Goal: Ask a question

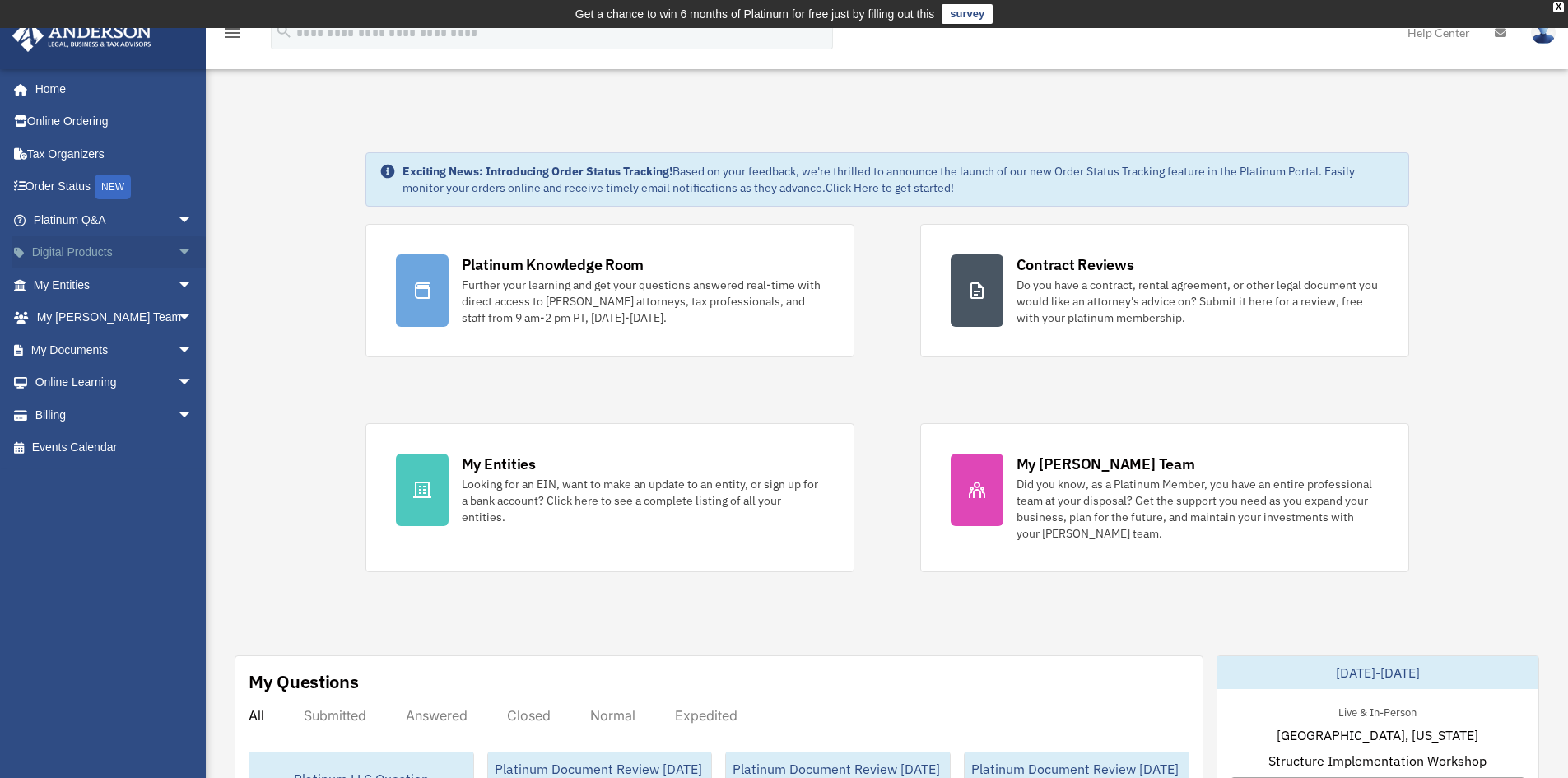
click at [86, 259] on link "Digital Products arrow_drop_down" at bounding box center [115, 253] width 207 height 33
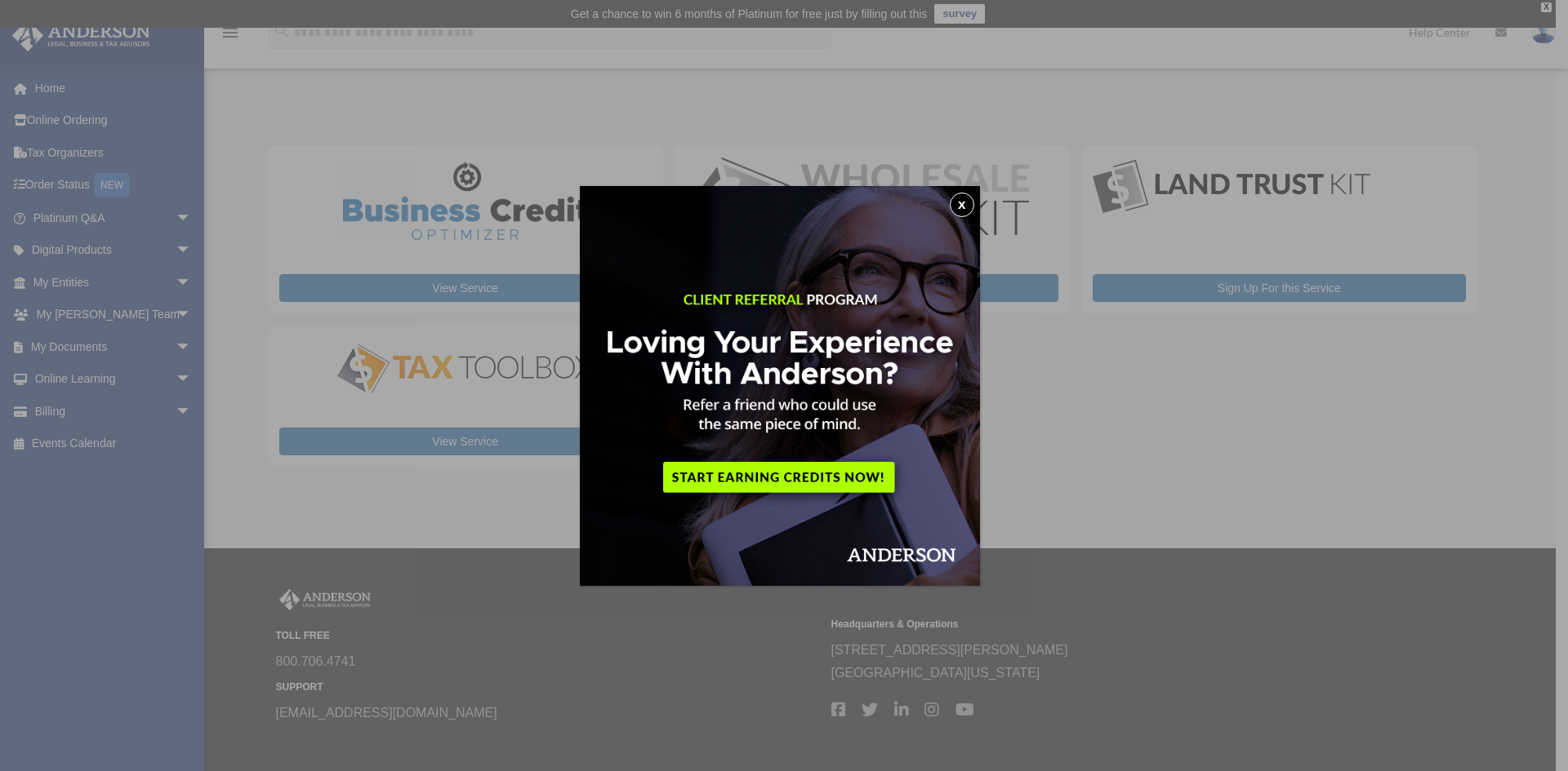
click at [965, 203] on button "x" at bounding box center [962, 204] width 24 height 24
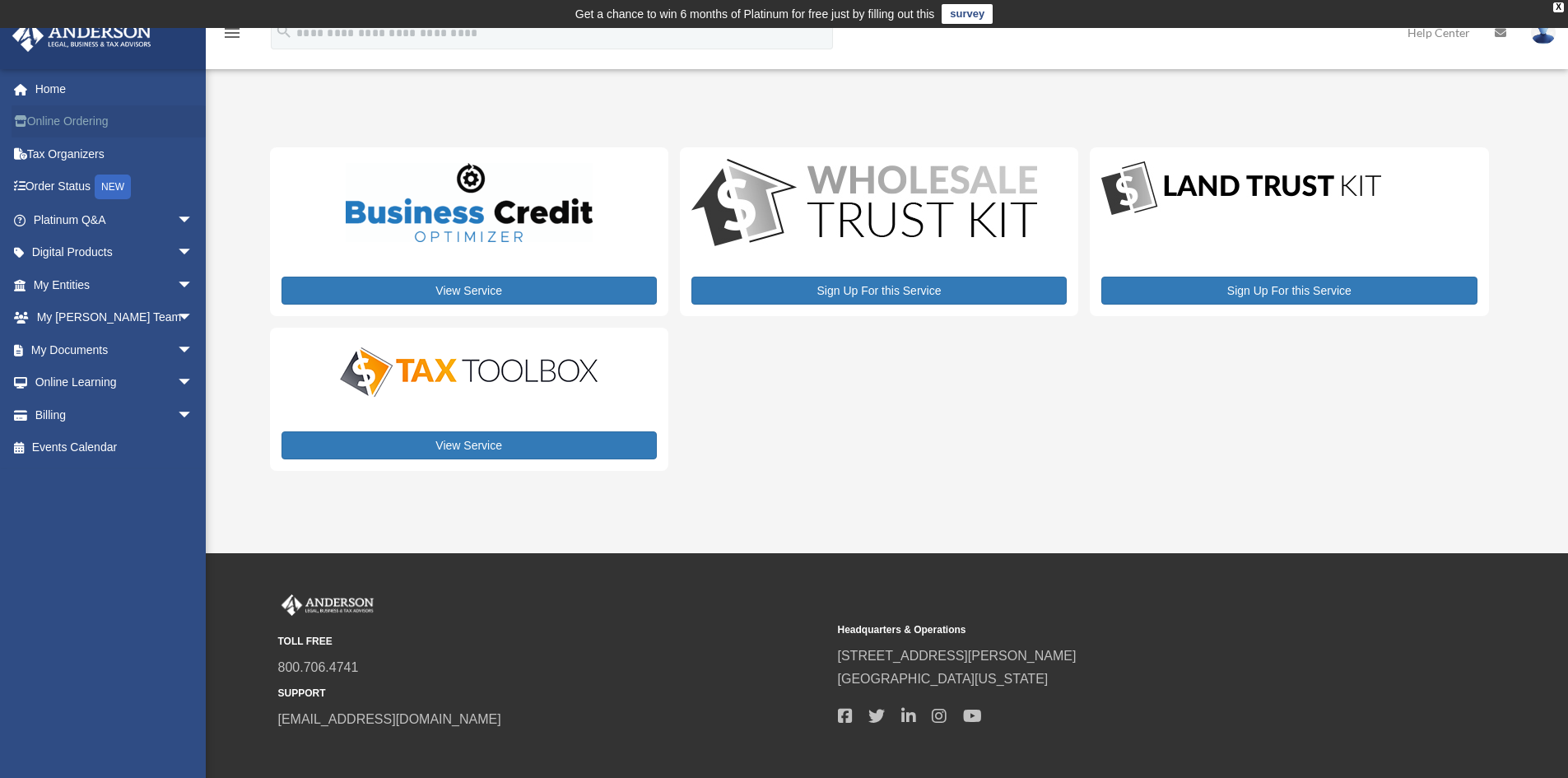
click at [91, 121] on link "Online Ordering" at bounding box center [115, 122] width 207 height 33
click at [177, 342] on span "arrow_drop_down" at bounding box center [193, 350] width 33 height 34
click at [102, 447] on link "Forms Library" at bounding box center [120, 448] width 195 height 33
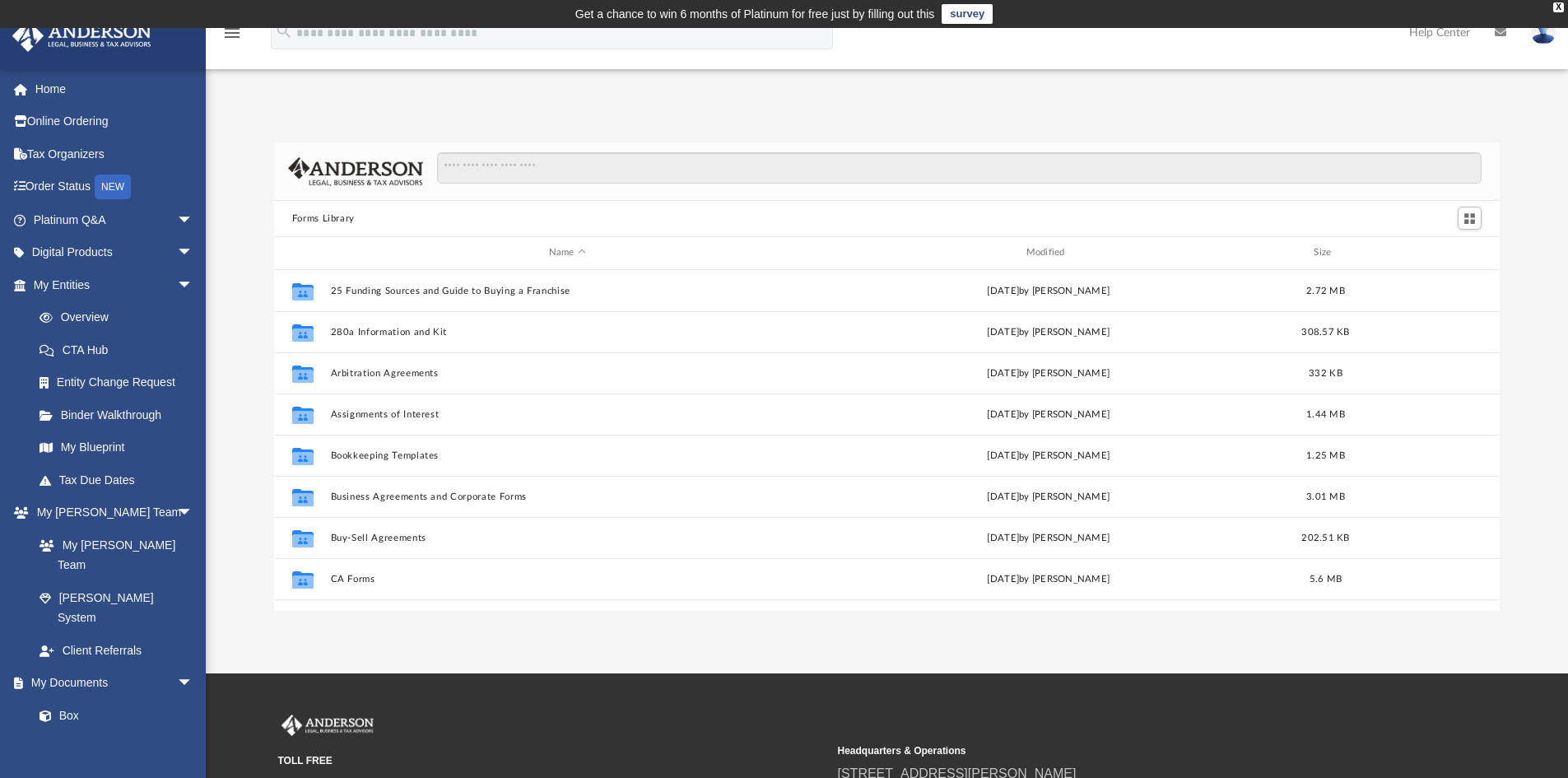
scroll to position [362, 1213]
click at [477, 167] on input "Search files and folders" at bounding box center [960, 167] width 1045 height 31
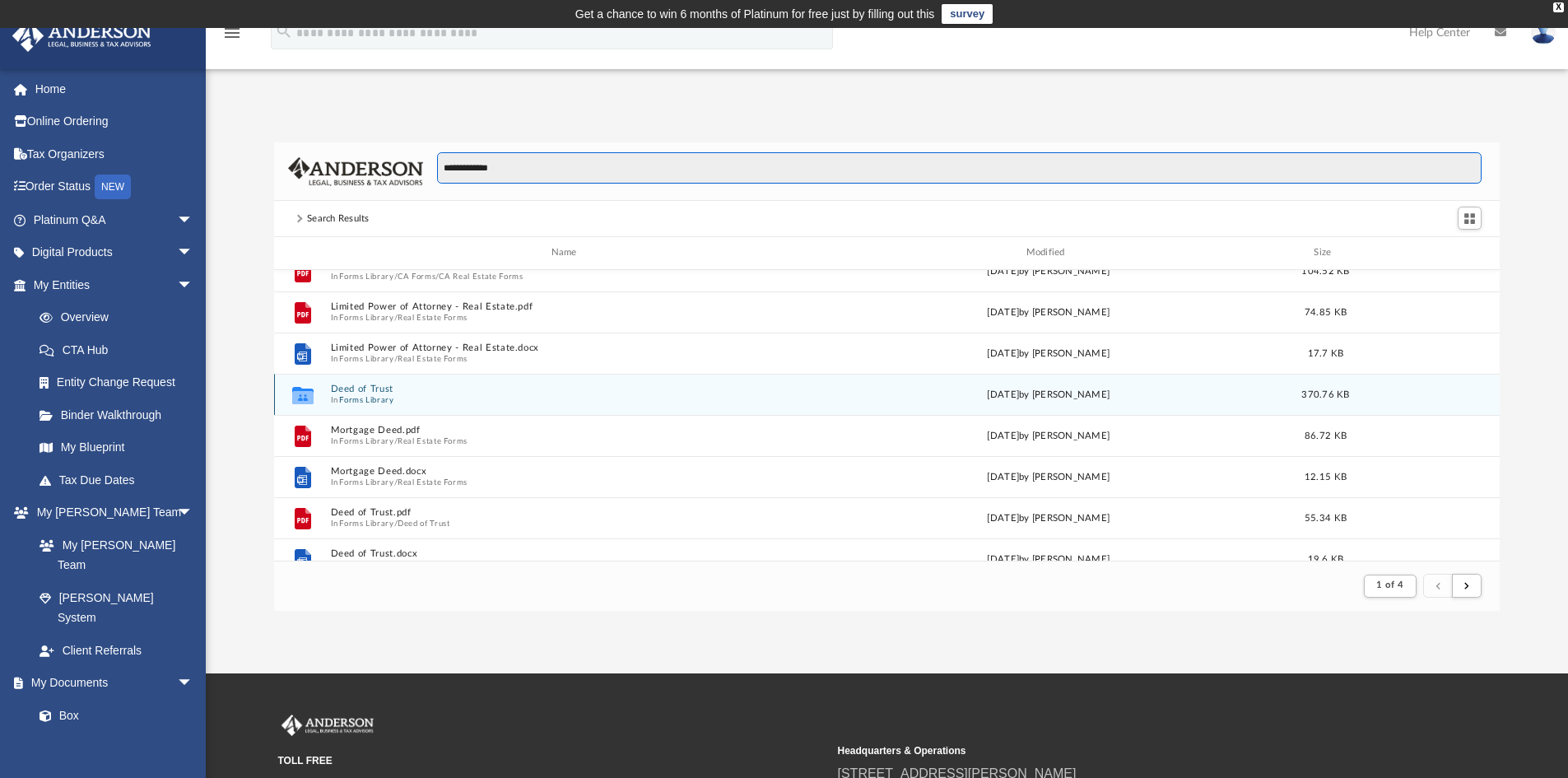
scroll to position [769, 0]
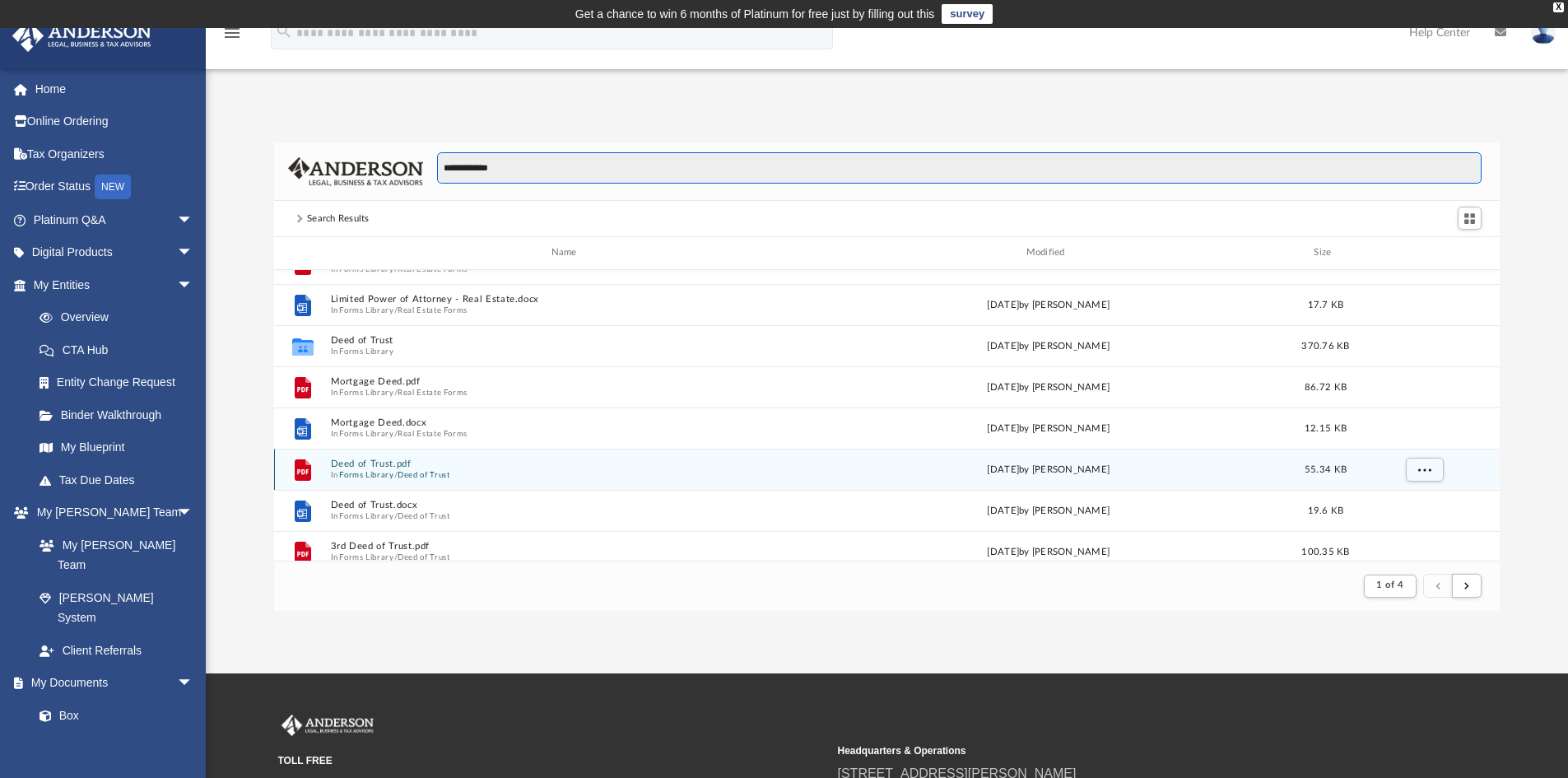
type input "**********"
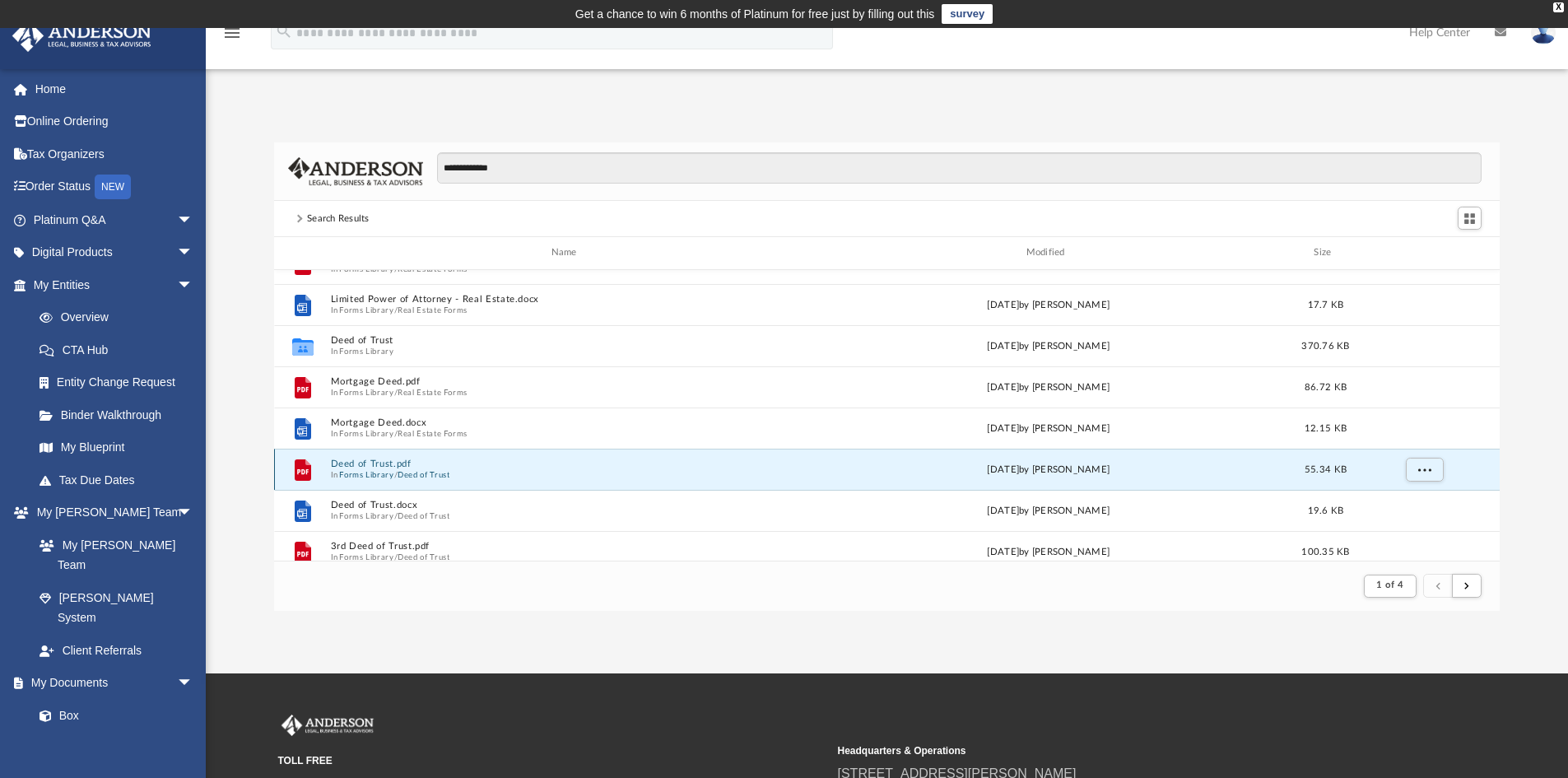
click at [435, 469] on button "Deed of Trust.pdf" at bounding box center [567, 464] width 474 height 11
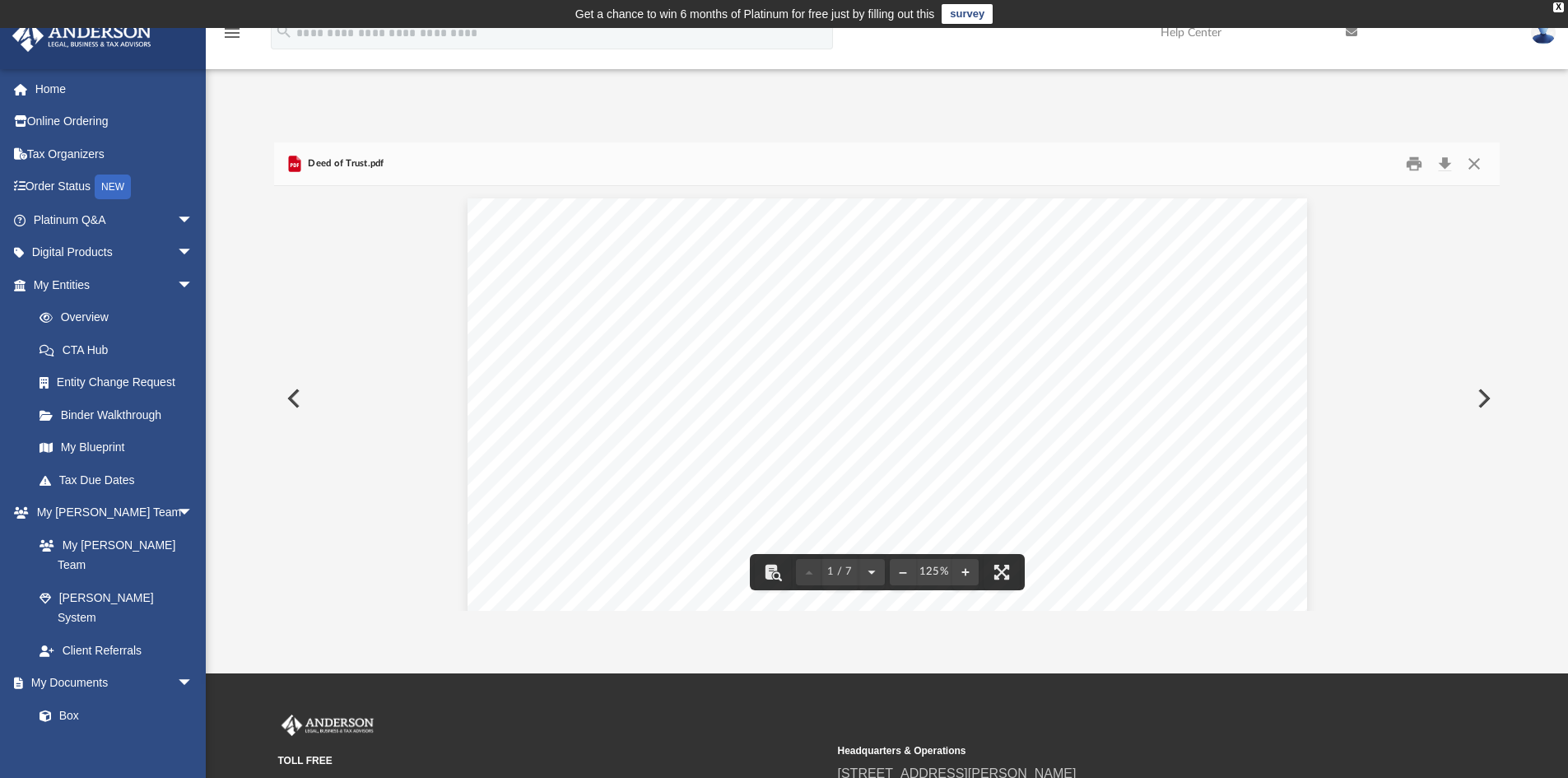
click at [292, 394] on button "Preview" at bounding box center [293, 398] width 37 height 46
click at [1476, 164] on button "Close" at bounding box center [1474, 165] width 29 height 26
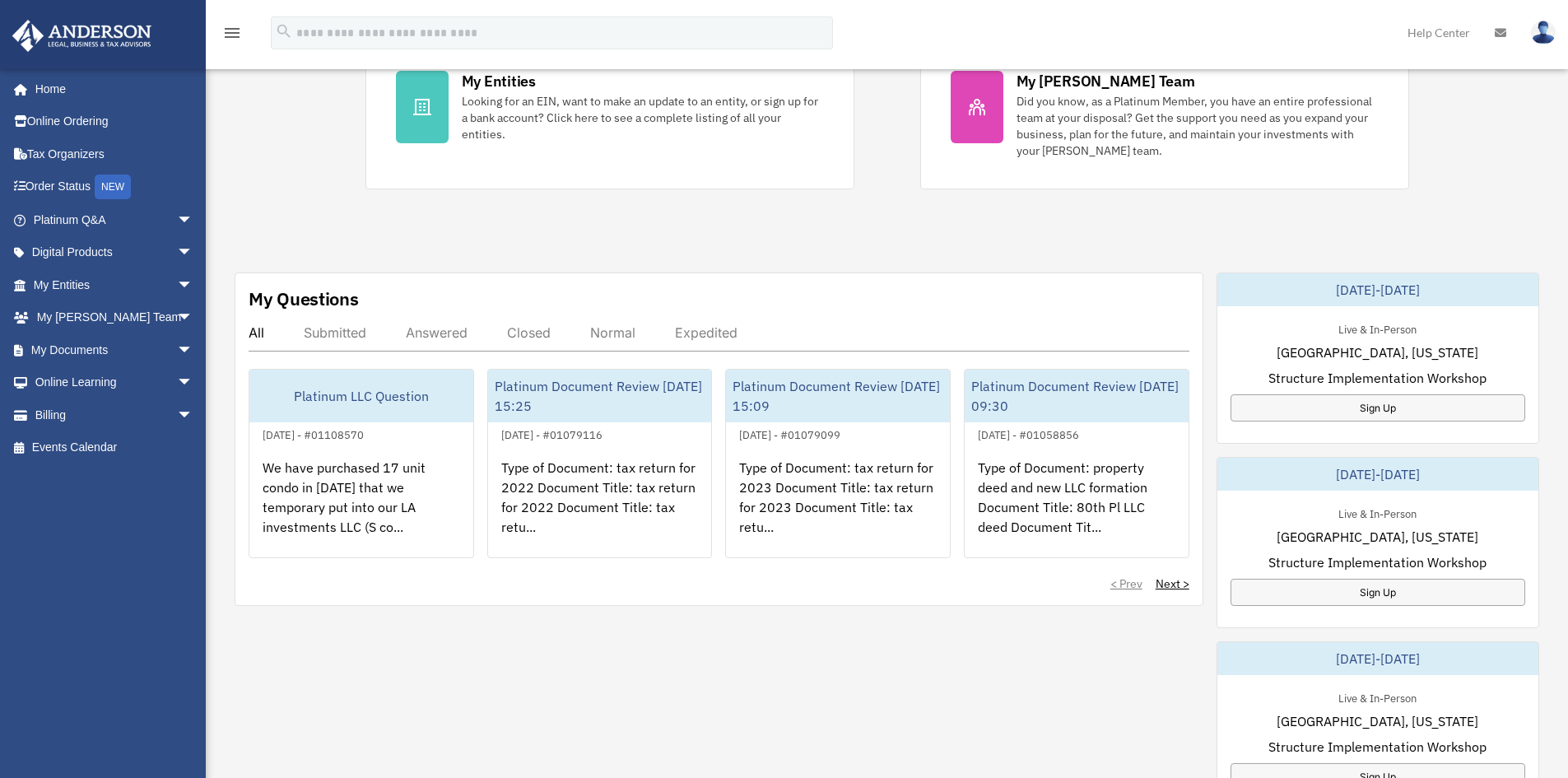
scroll to position [439, 0]
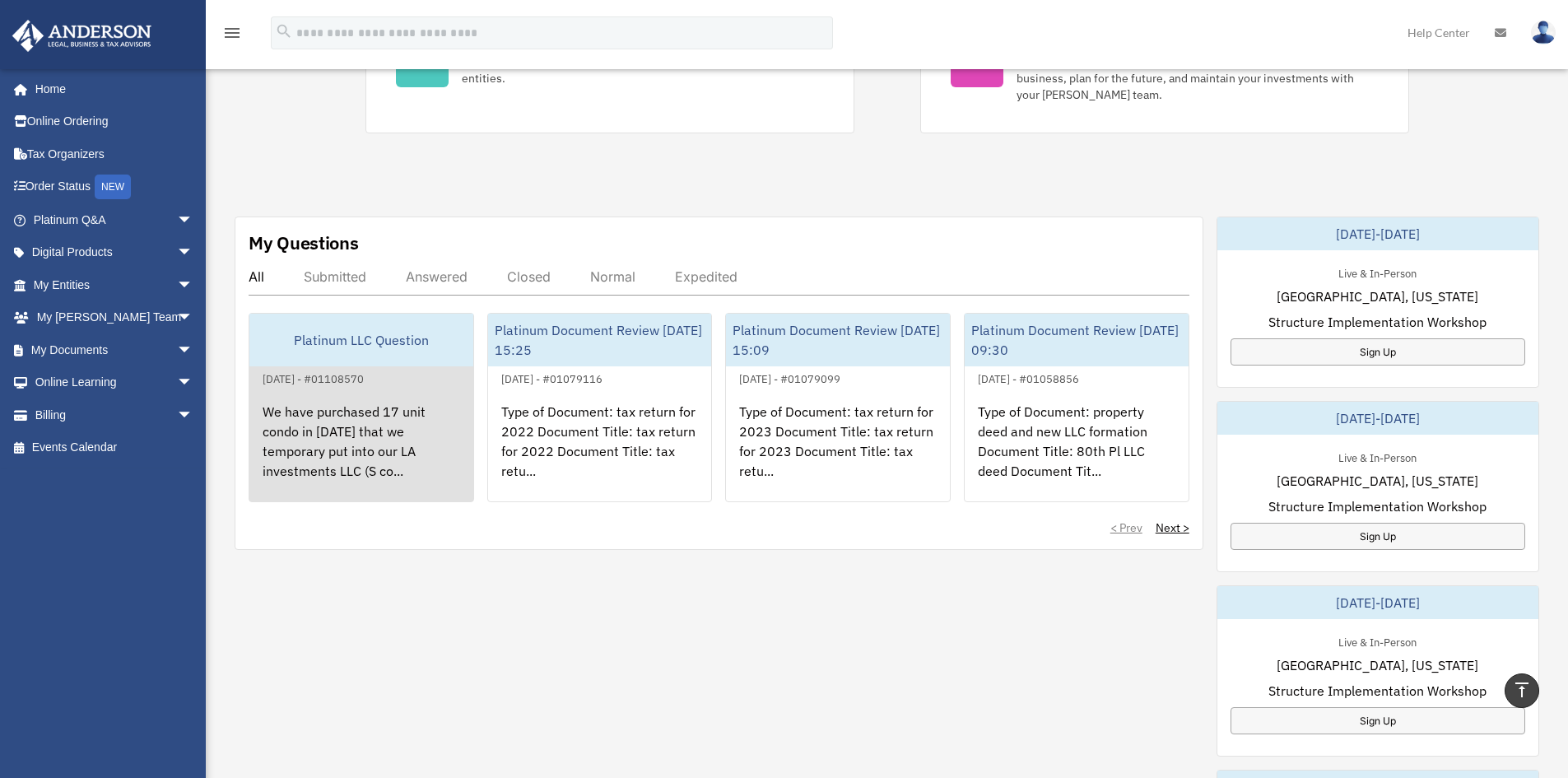
click at [328, 426] on div "We have purchased 17 unit condo in [DATE] that we temporary put into our LA inv…" at bounding box center [361, 453] width 224 height 128
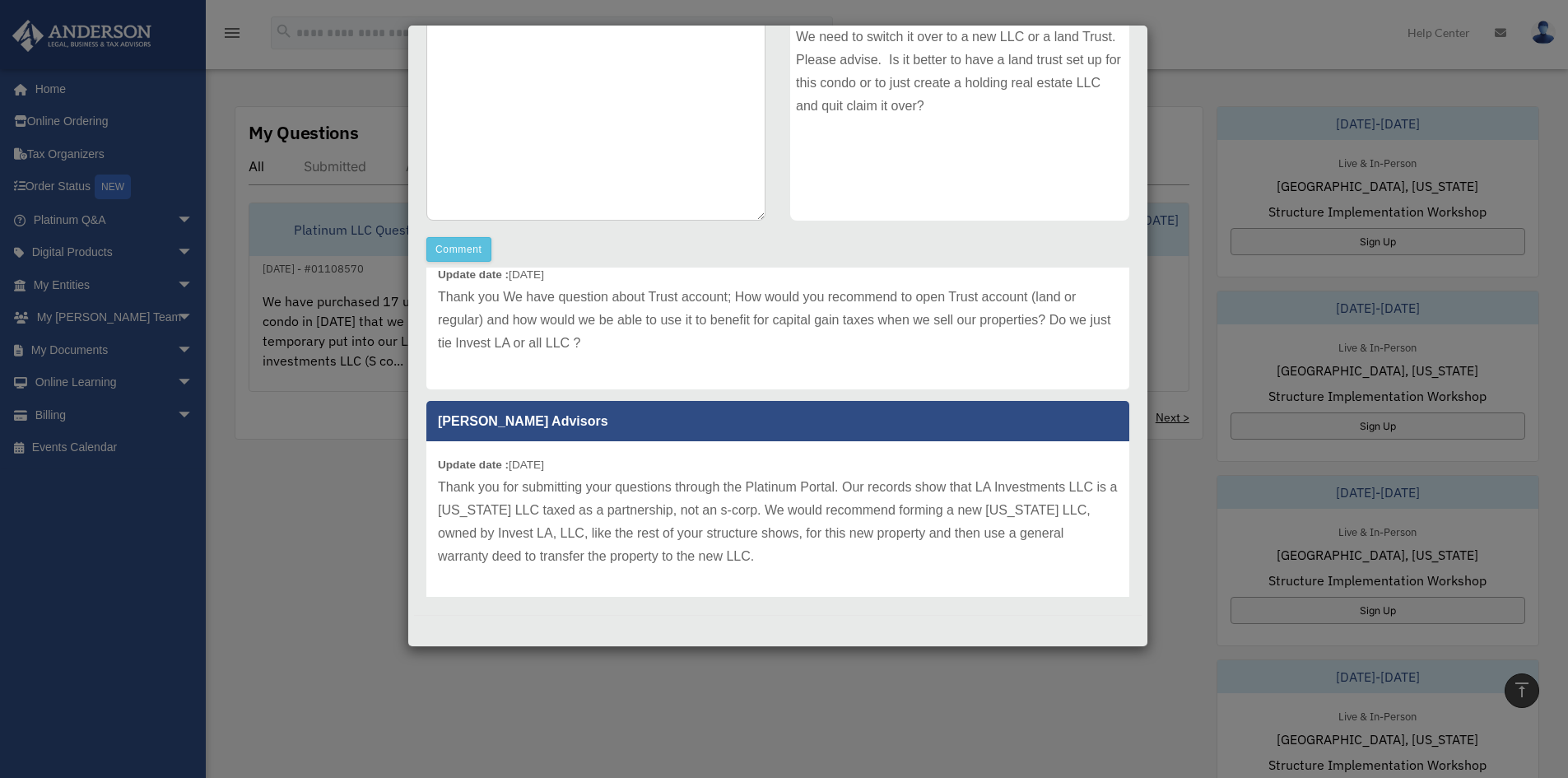
scroll to position [265, 0]
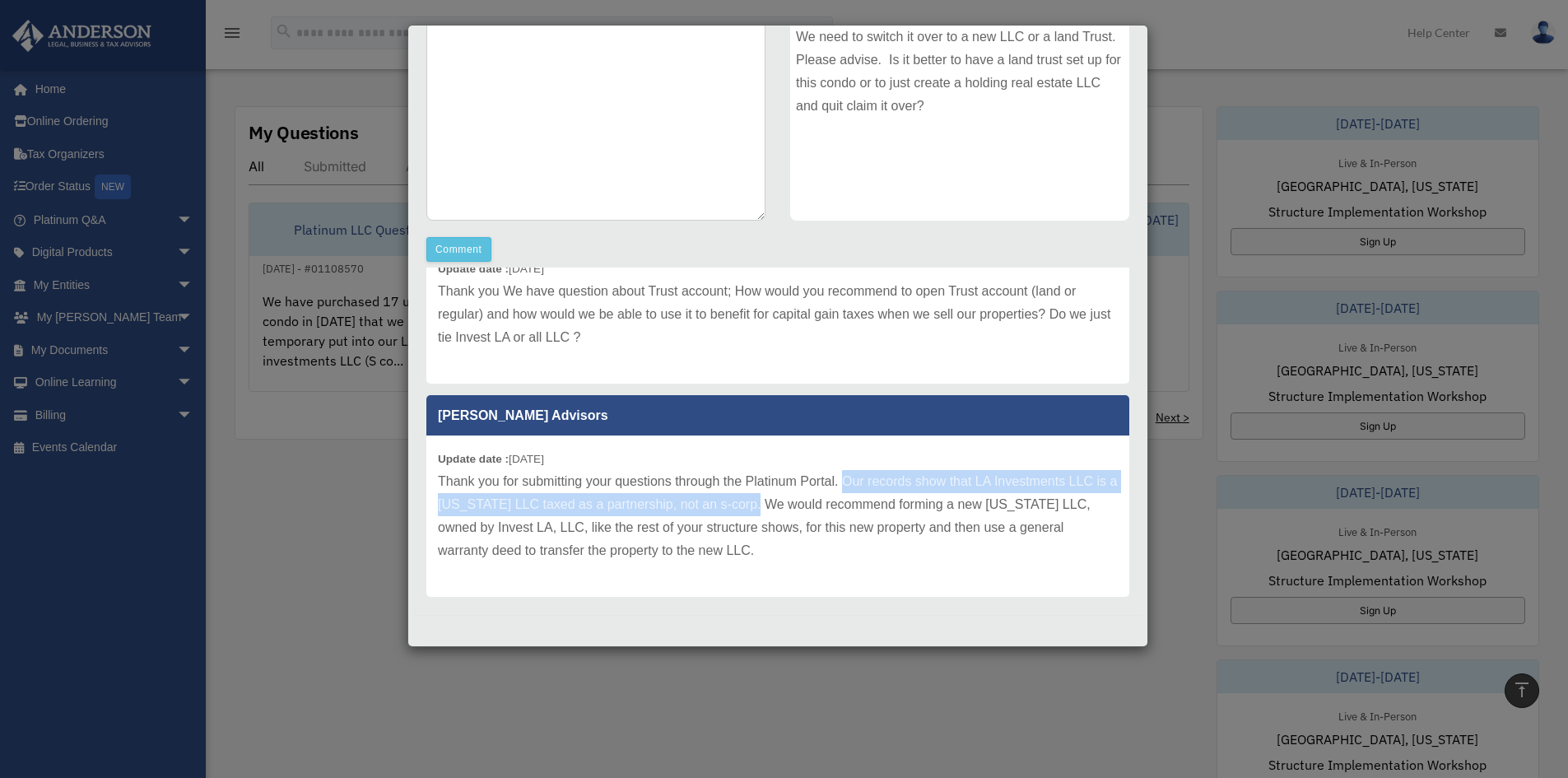
drag, startPoint x: 841, startPoint y: 480, endPoint x: 780, endPoint y: 504, distance: 65.6
click at [780, 504] on p "Thank you for submitting your questions through the Platinum Portal. Our record…" at bounding box center [778, 516] width 680 height 92
copy p "Our records show that LA Investments LLC is a Washington LLC taxed as a partner…"
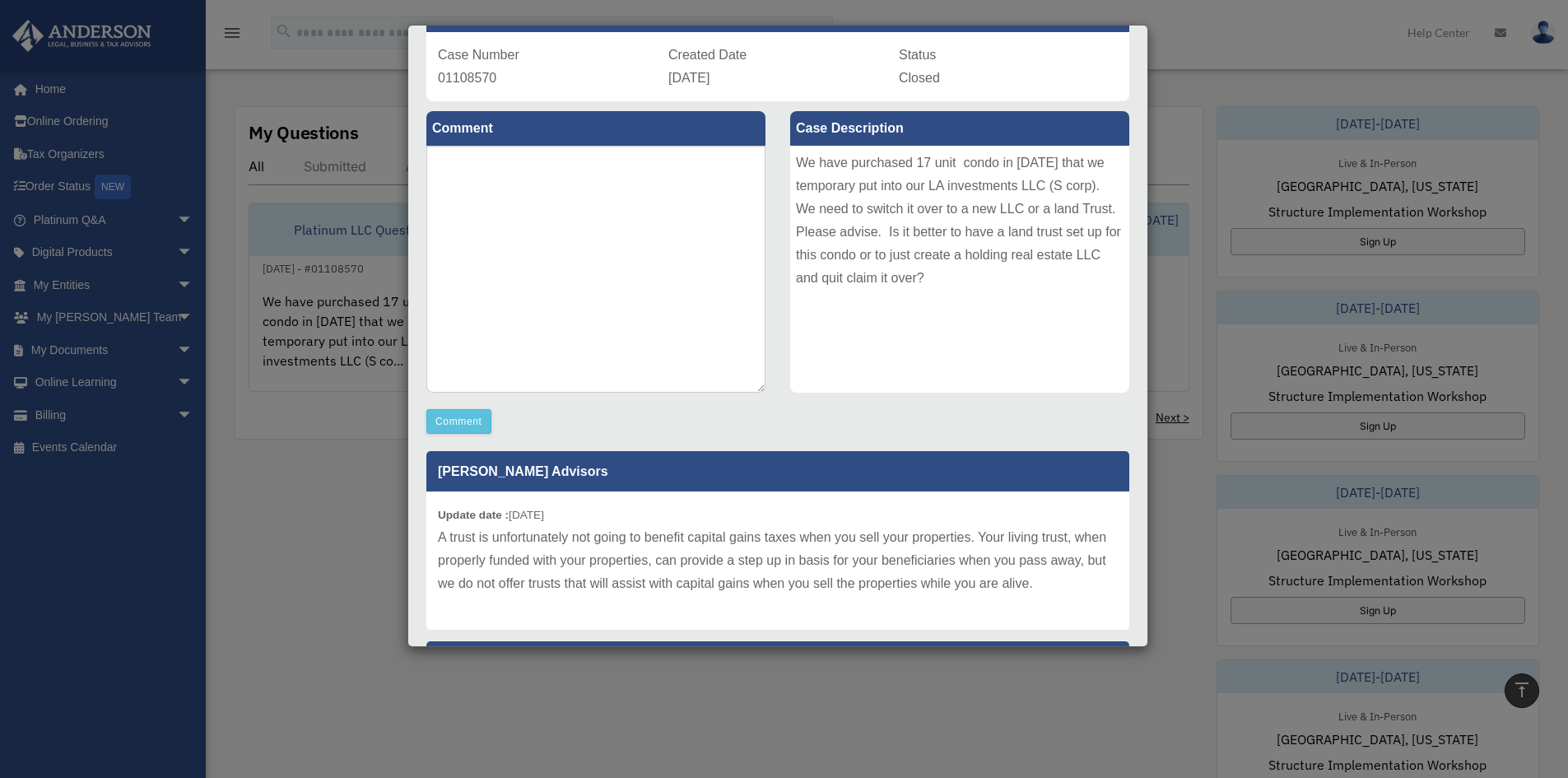
scroll to position [0, 0]
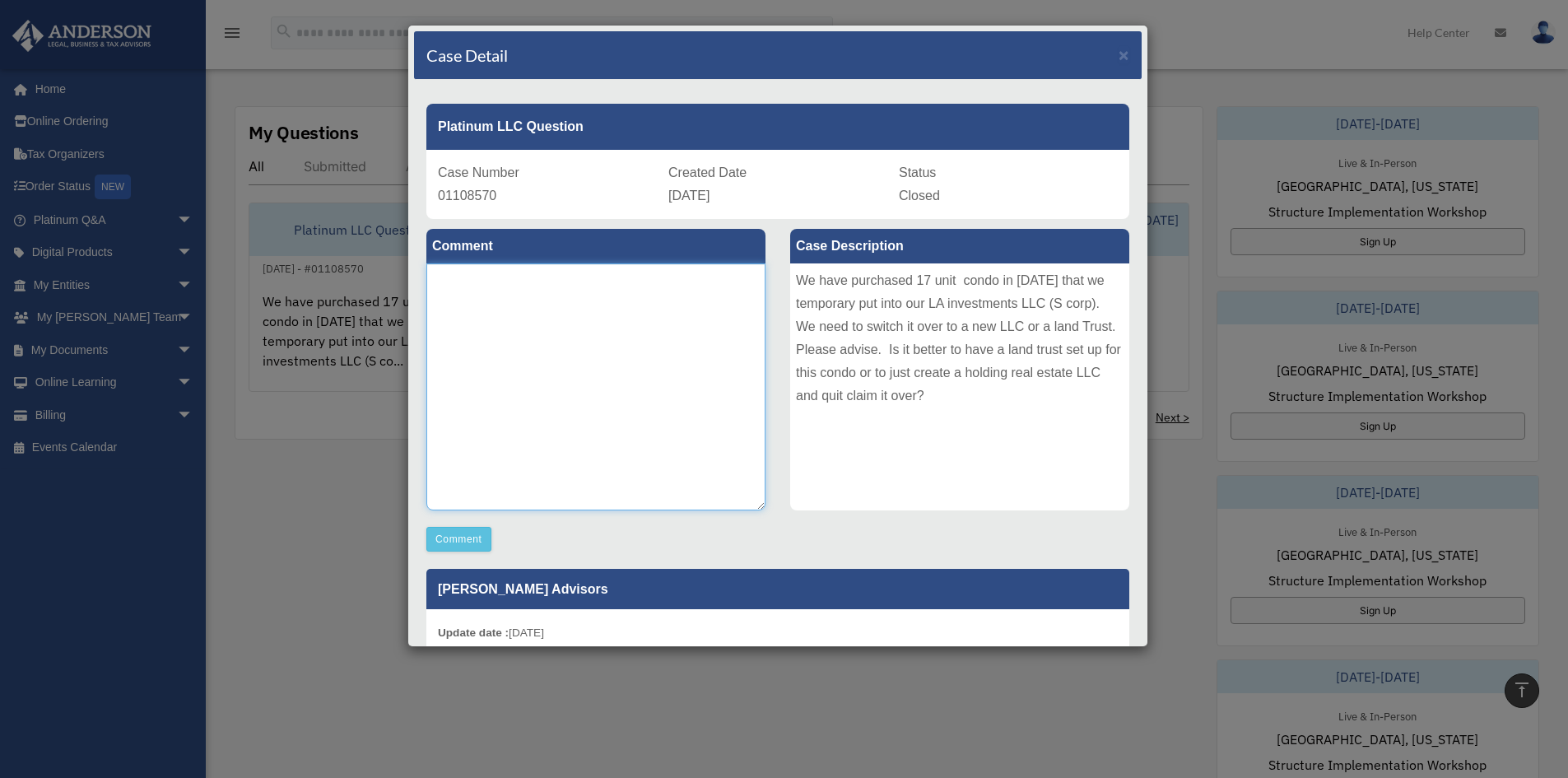
click at [498, 313] on textarea at bounding box center [596, 387] width 339 height 247
click at [479, 299] on textarea "**********" at bounding box center [596, 387] width 339 height 247
drag, startPoint x: 552, startPoint y: 308, endPoint x: 559, endPoint y: 300, distance: 10.6
click at [553, 308] on textarea "**********" at bounding box center [596, 387] width 339 height 247
click at [482, 336] on textarea "**********" at bounding box center [596, 387] width 339 height 247
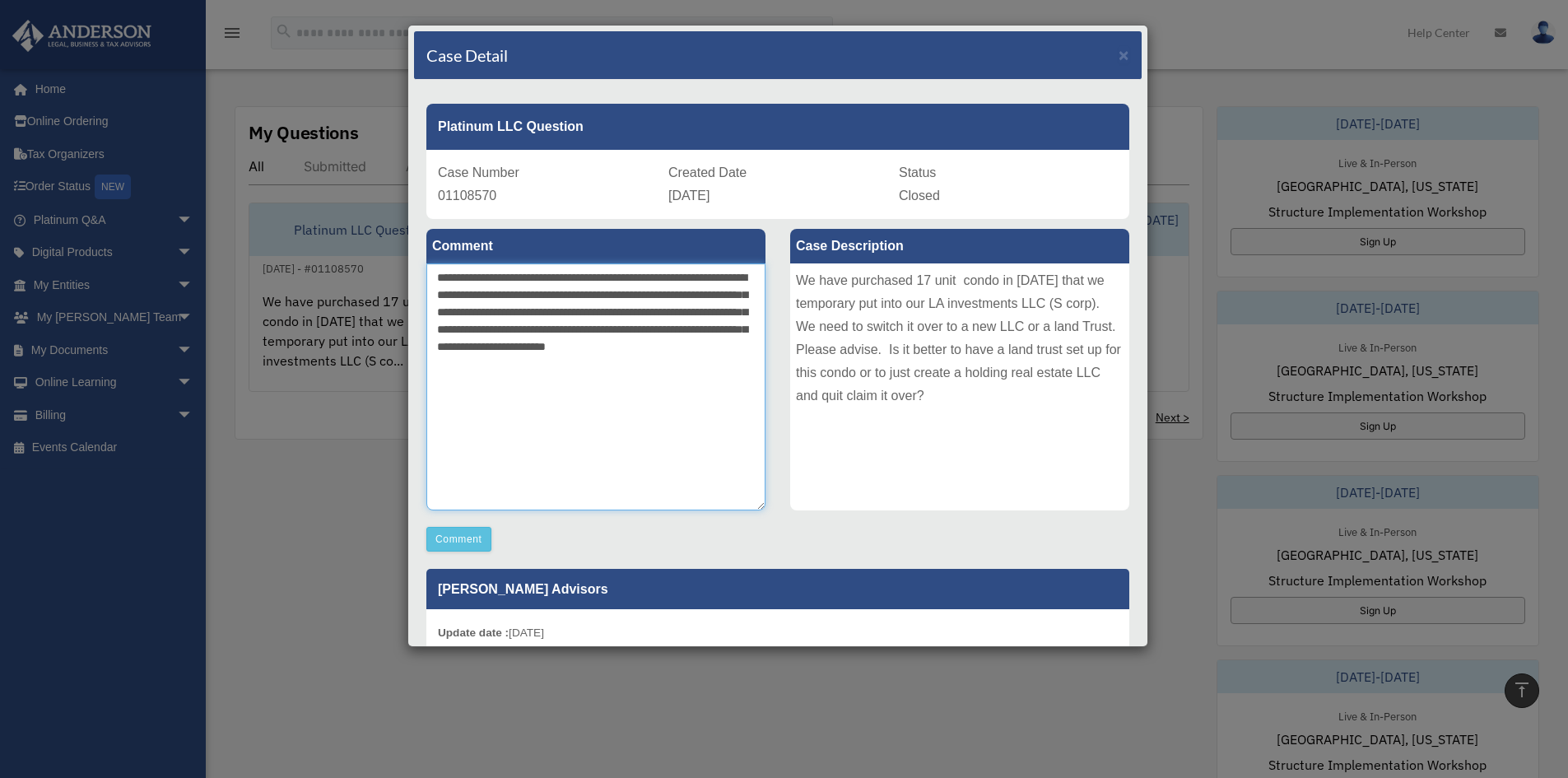
type textarea "**********"
drag, startPoint x: 436, startPoint y: 277, endPoint x: 736, endPoint y: 362, distance: 311.8
click at [736, 362] on textarea "**********" at bounding box center [596, 387] width 339 height 247
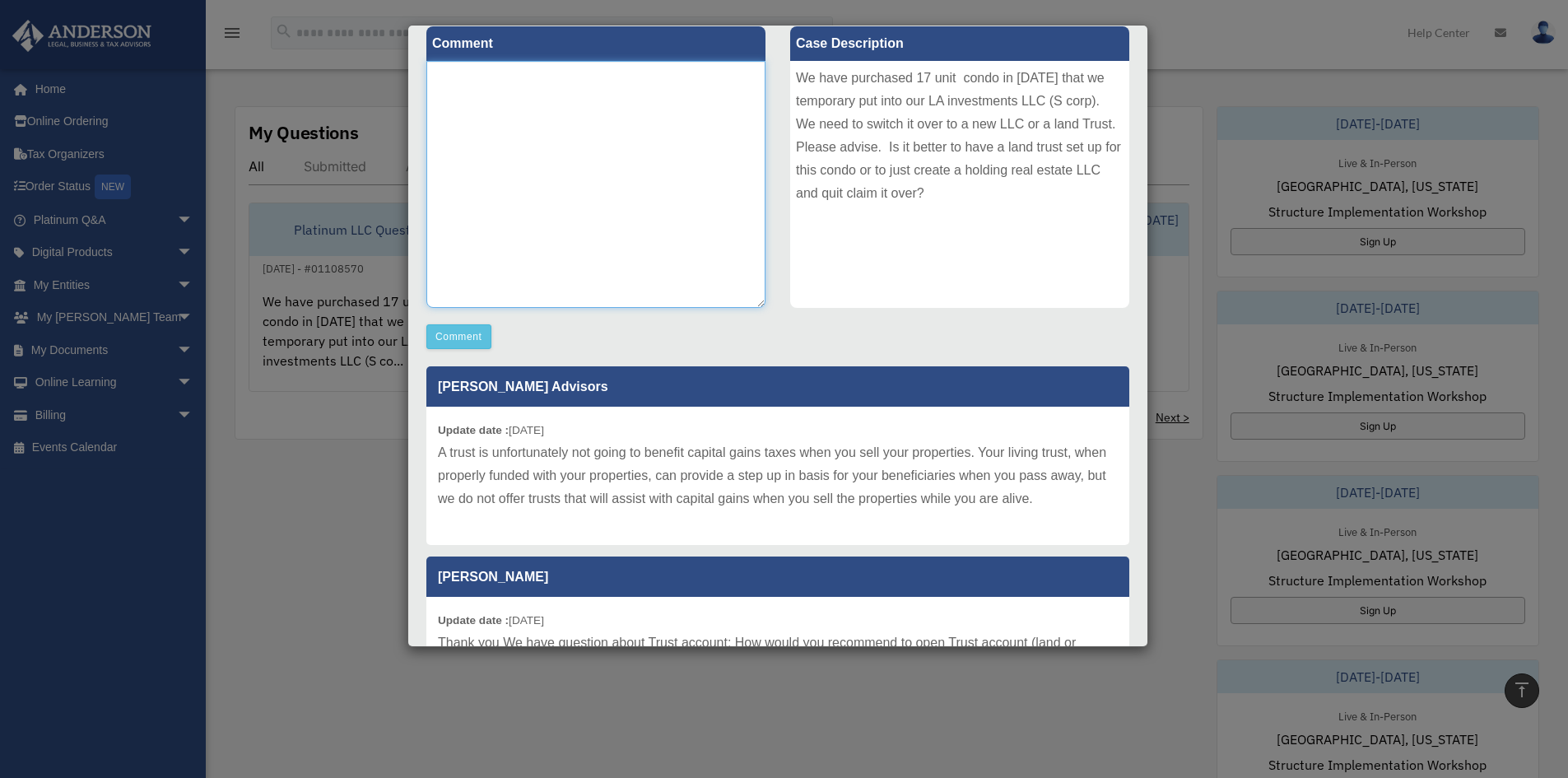
scroll to position [180, 0]
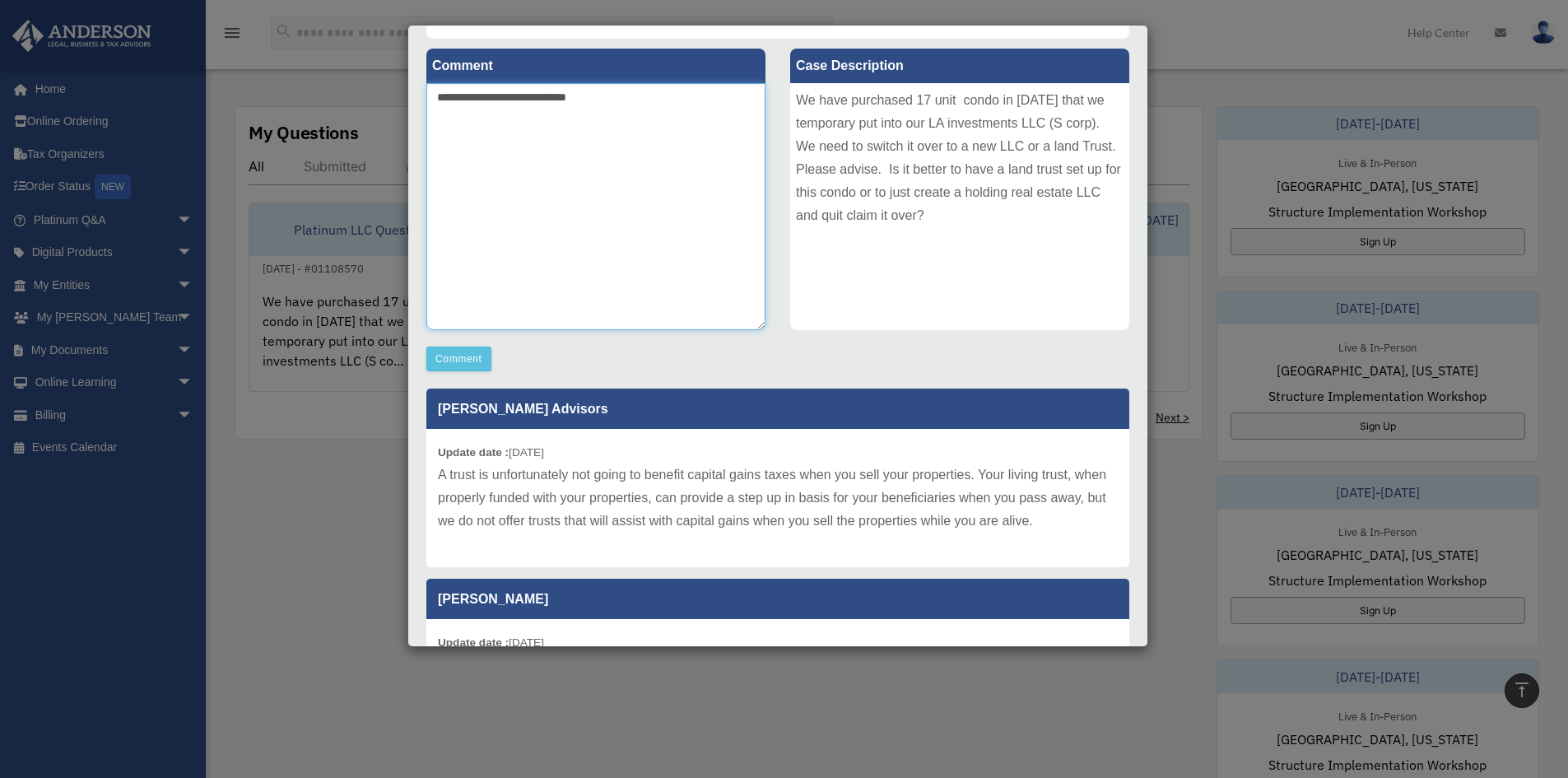
click at [541, 94] on textarea "**********" at bounding box center [596, 207] width 339 height 247
click at [688, 94] on textarea "**********" at bounding box center [596, 207] width 339 height 247
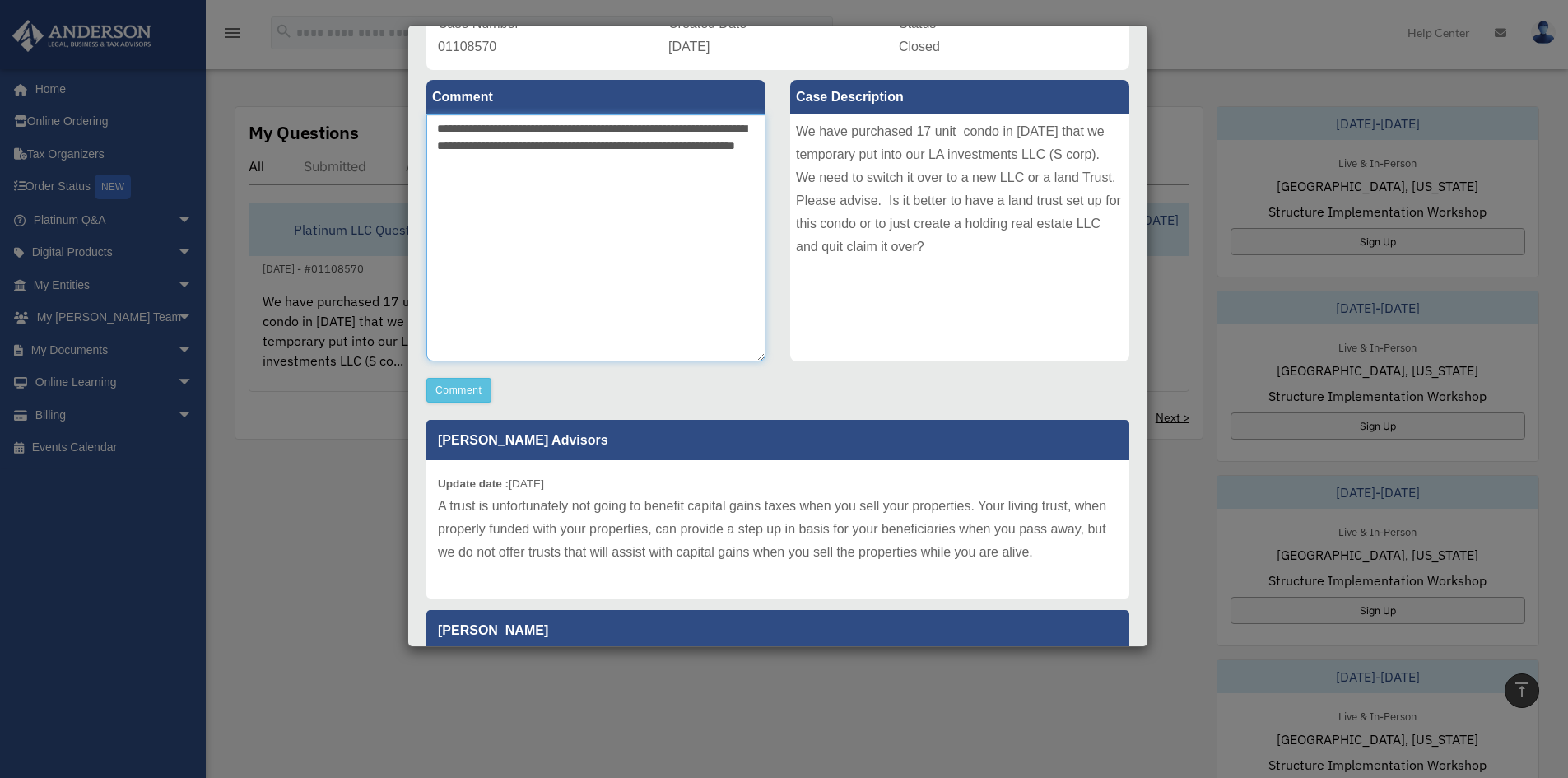
scroll to position [0, 0]
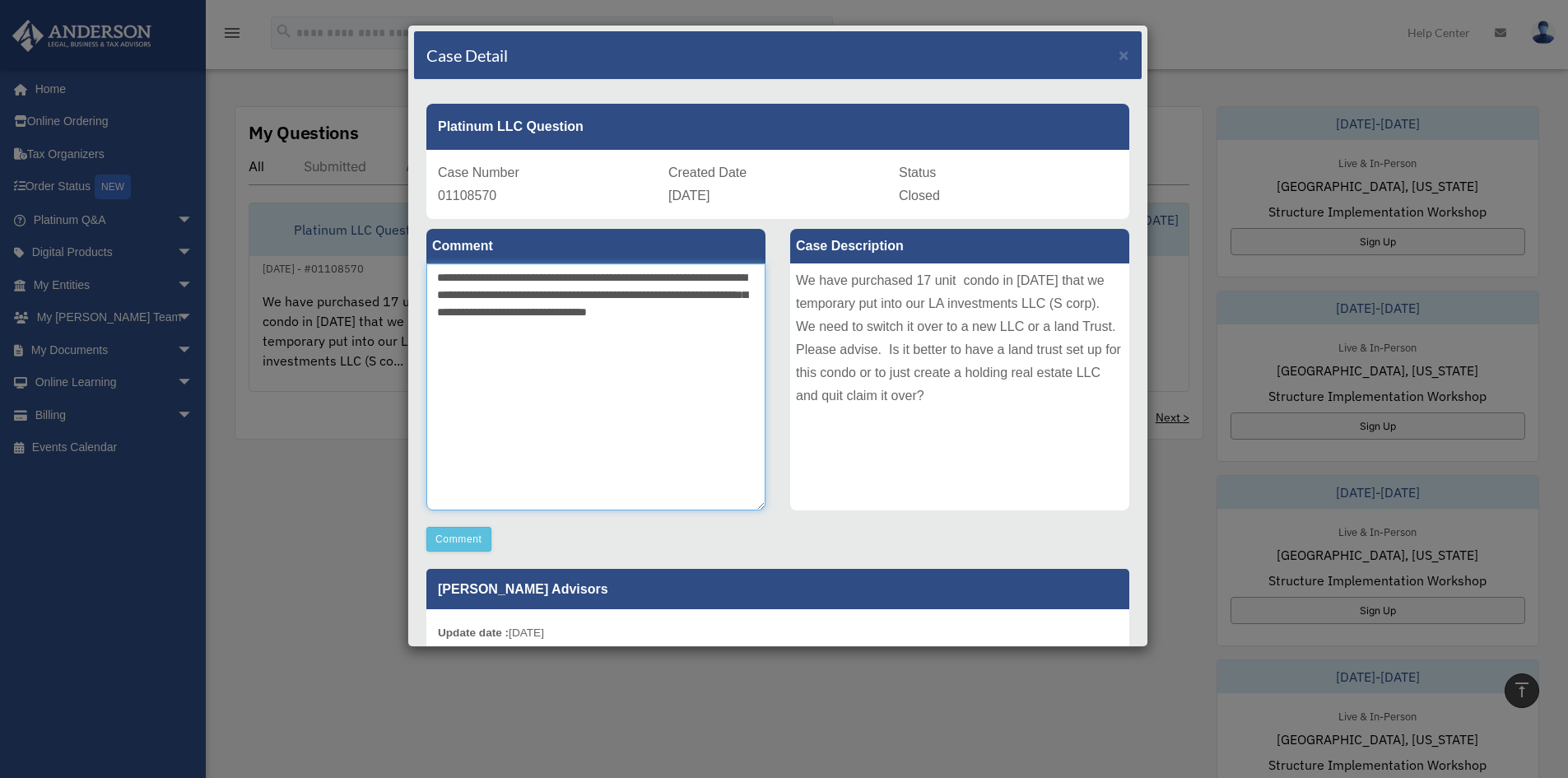
click at [460, 308] on textarea "**********" at bounding box center [596, 387] width 339 height 247
click at [539, 333] on textarea "**********" at bounding box center [596, 387] width 339 height 247
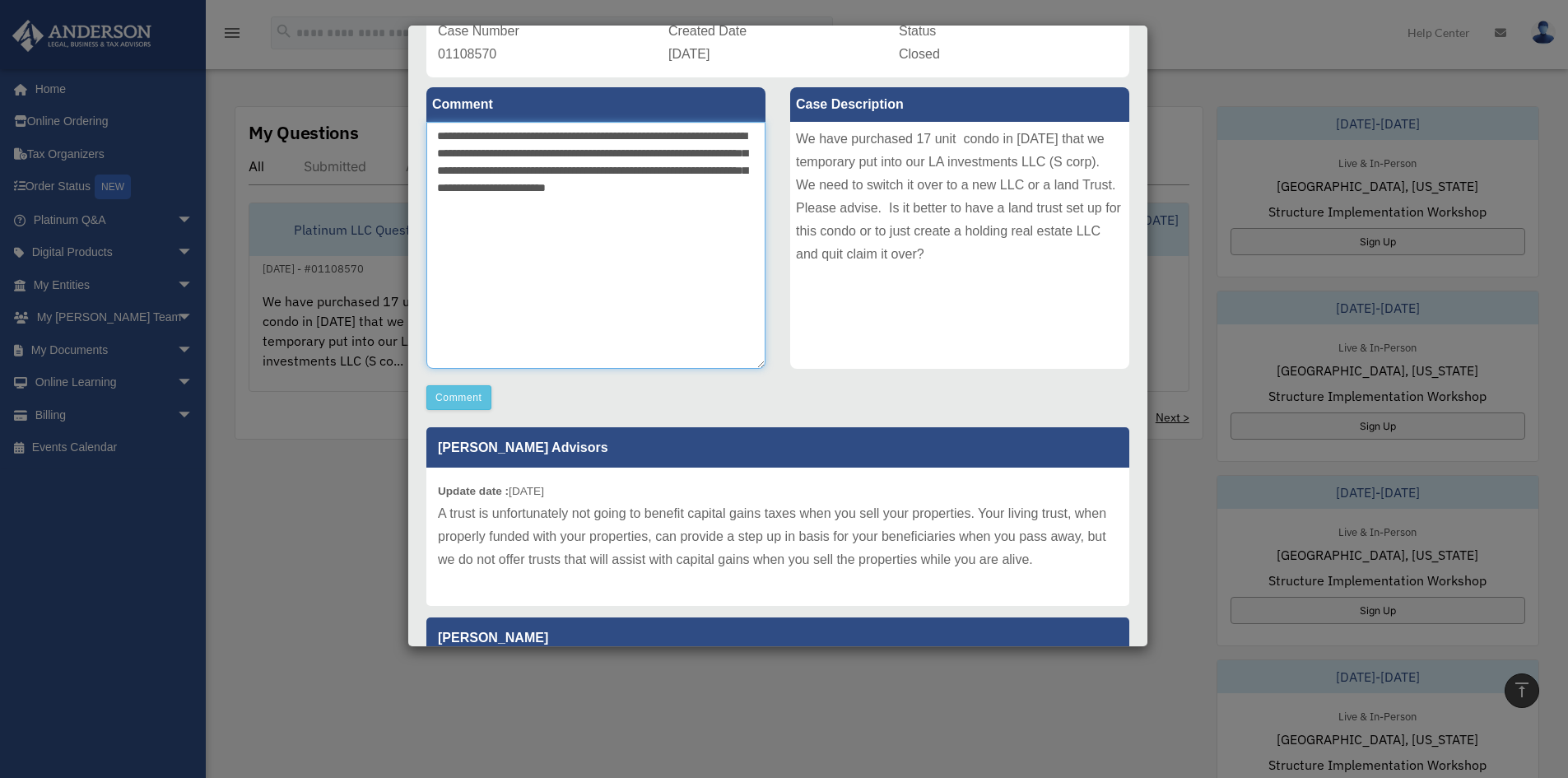
scroll to position [290, 0]
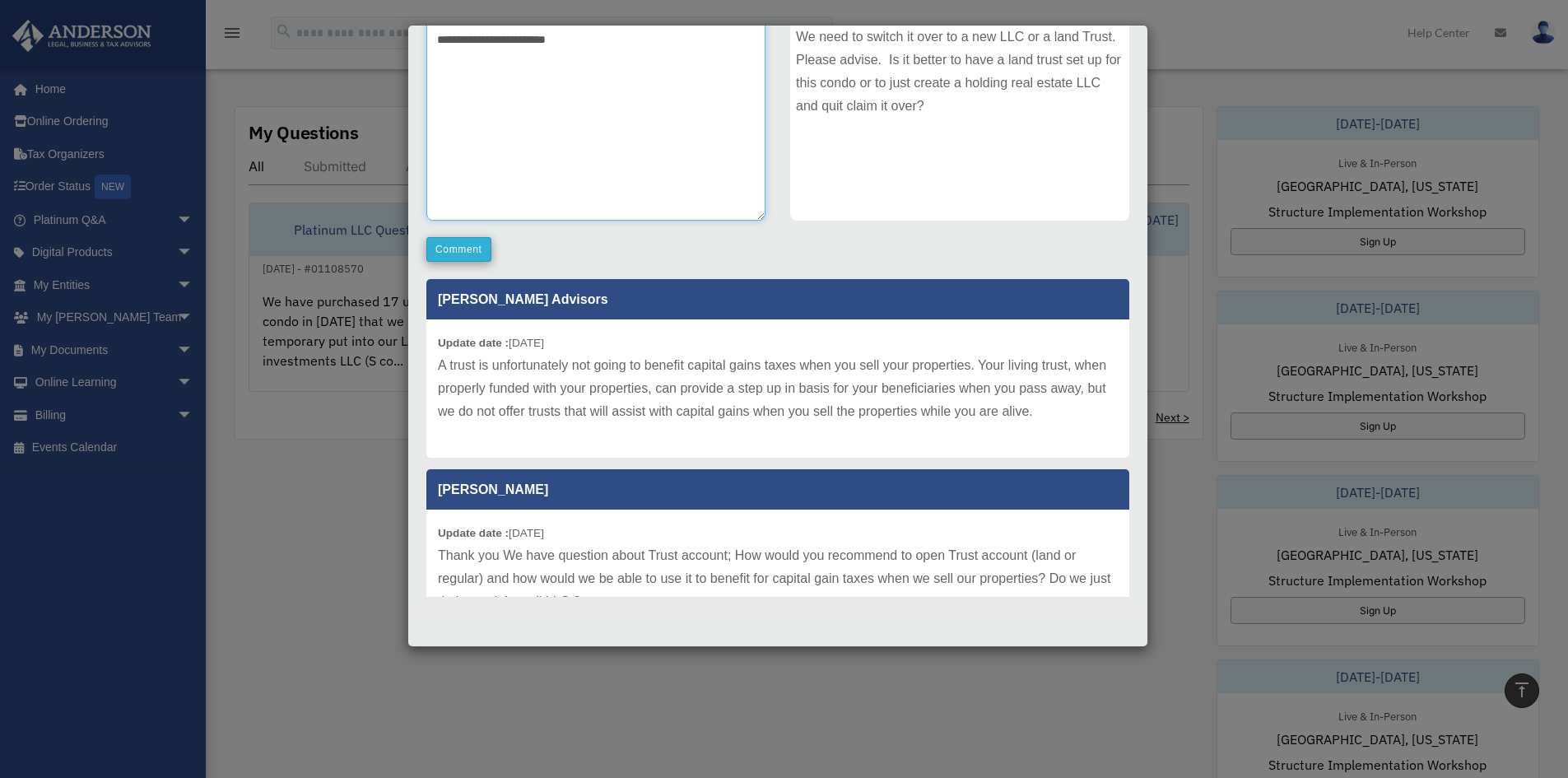
type textarea "**********"
click at [465, 253] on button "Comment" at bounding box center [458, 249] width 65 height 25
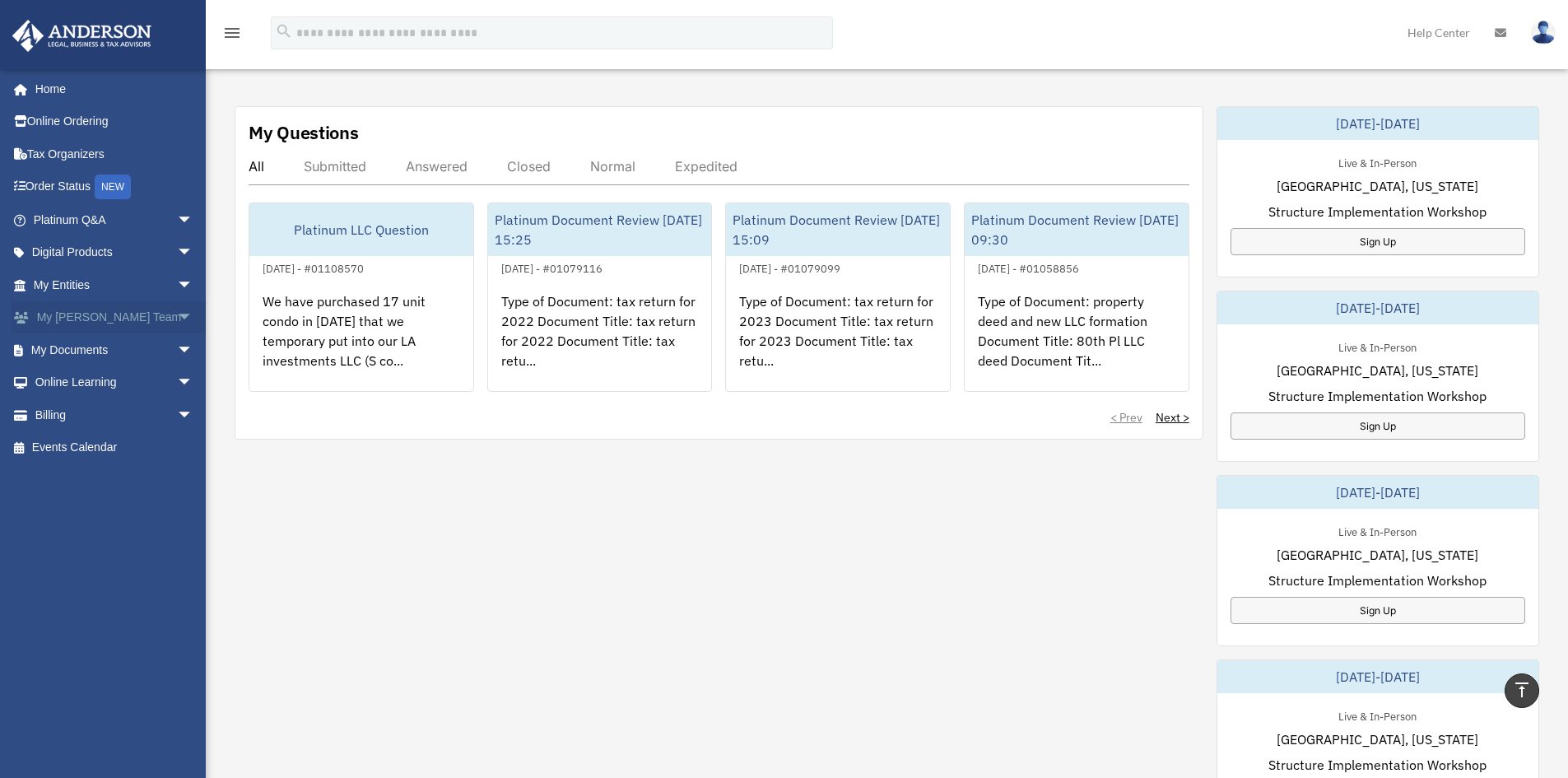
click at [177, 314] on span "arrow_drop_down" at bounding box center [193, 318] width 33 height 34
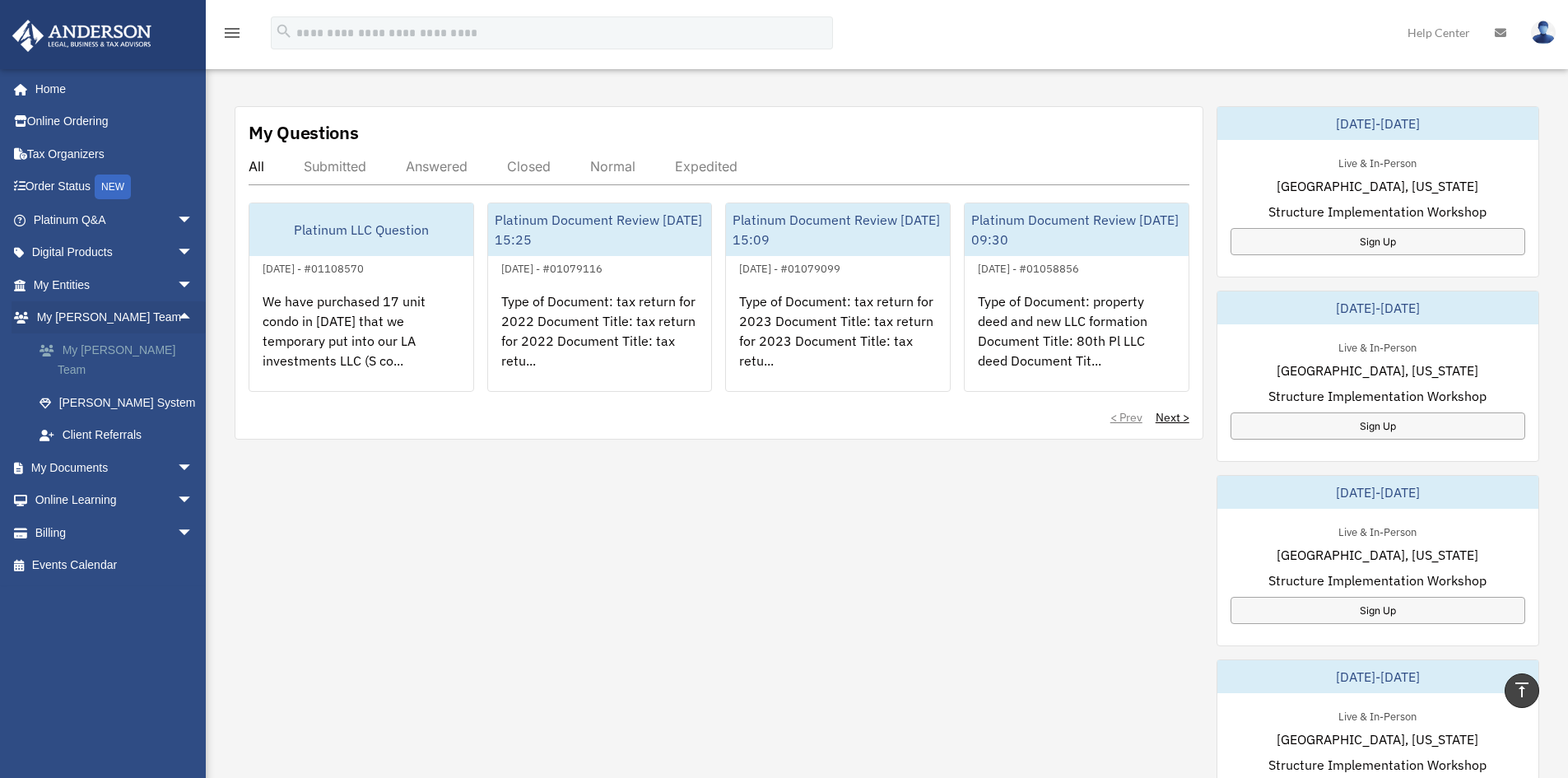
click at [139, 353] on link "My Anderson Team" at bounding box center [120, 360] width 195 height 53
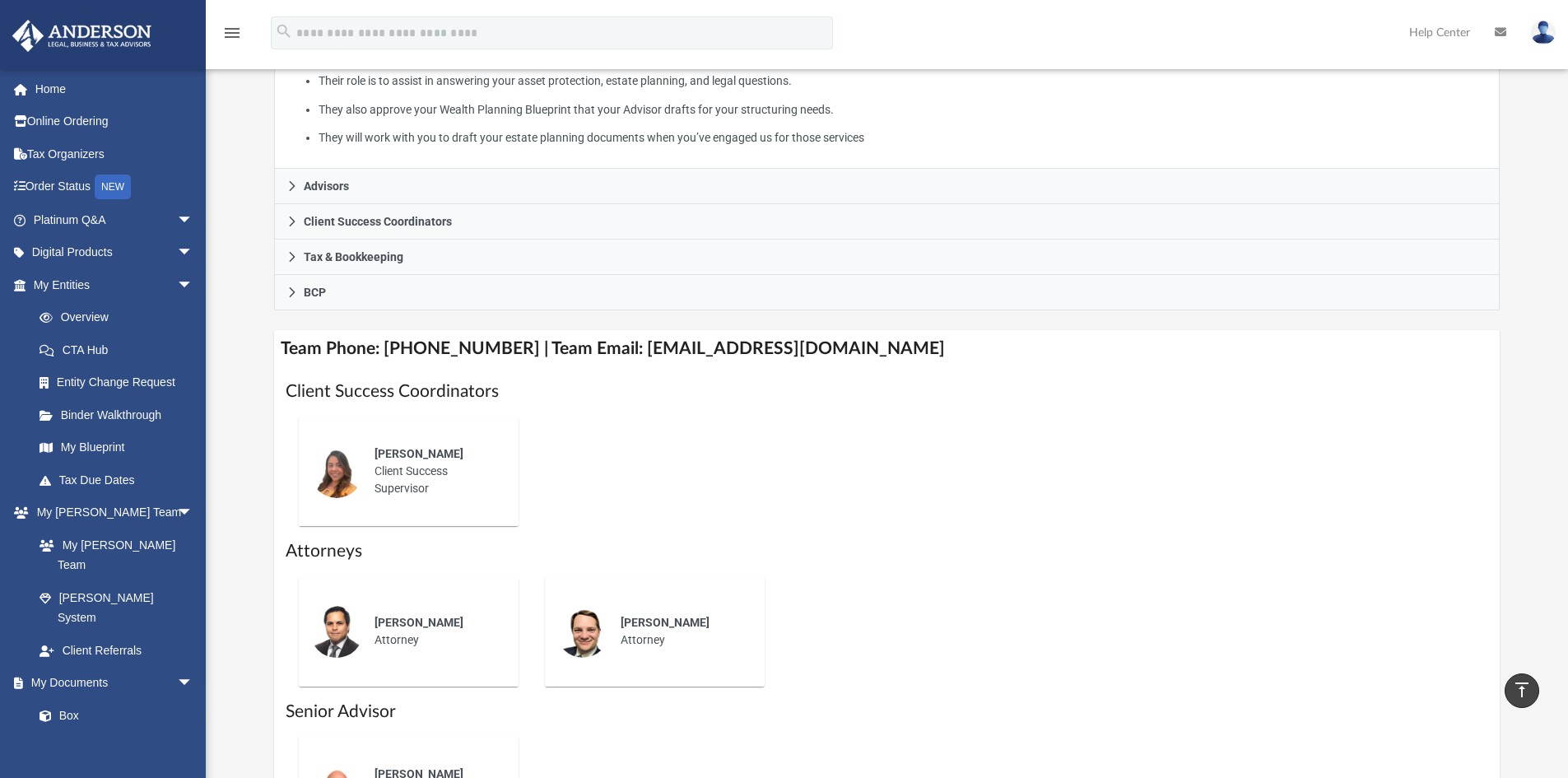
scroll to position [220, 0]
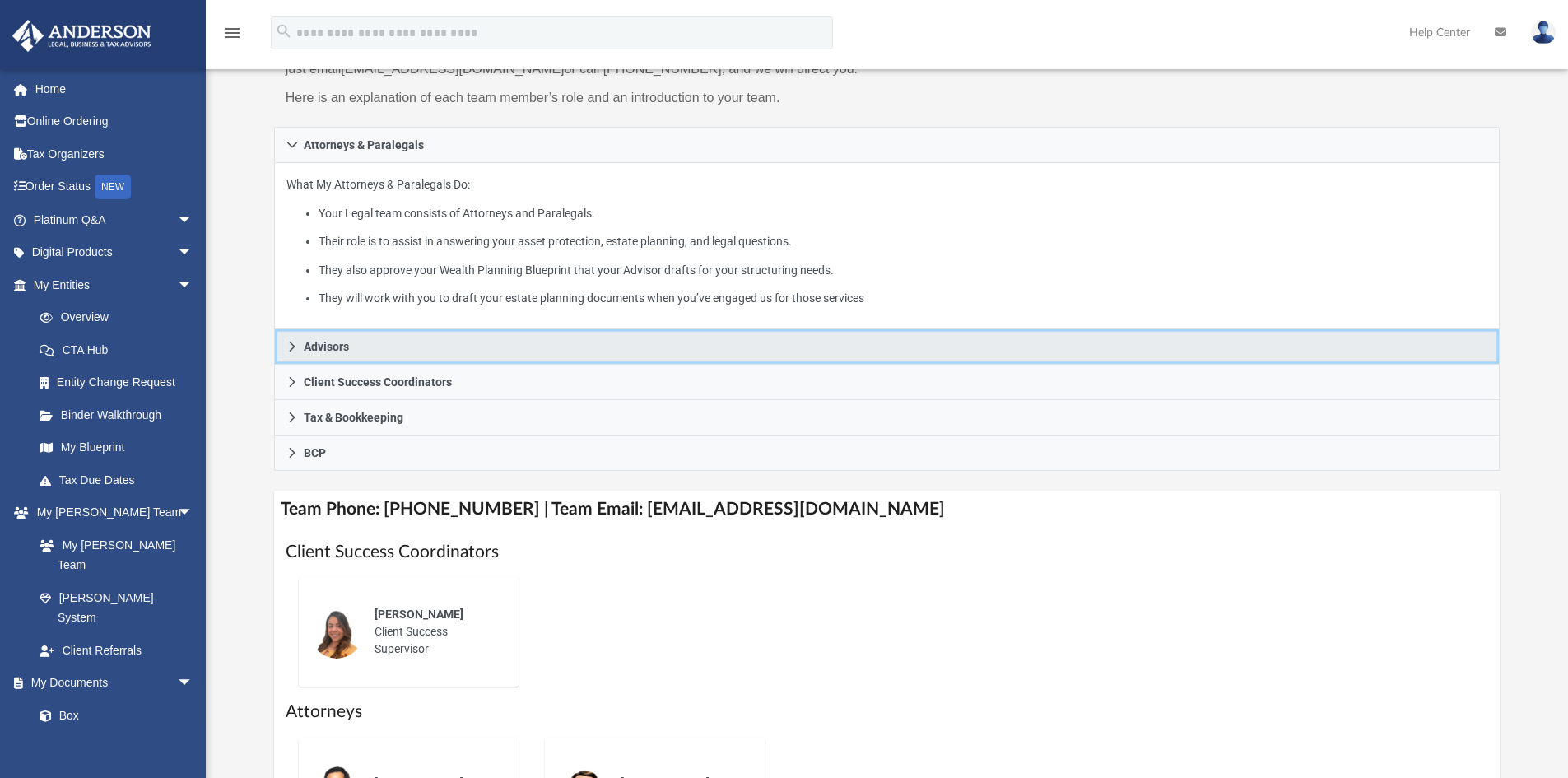
click at [334, 347] on span "Advisors" at bounding box center [326, 347] width 45 height 12
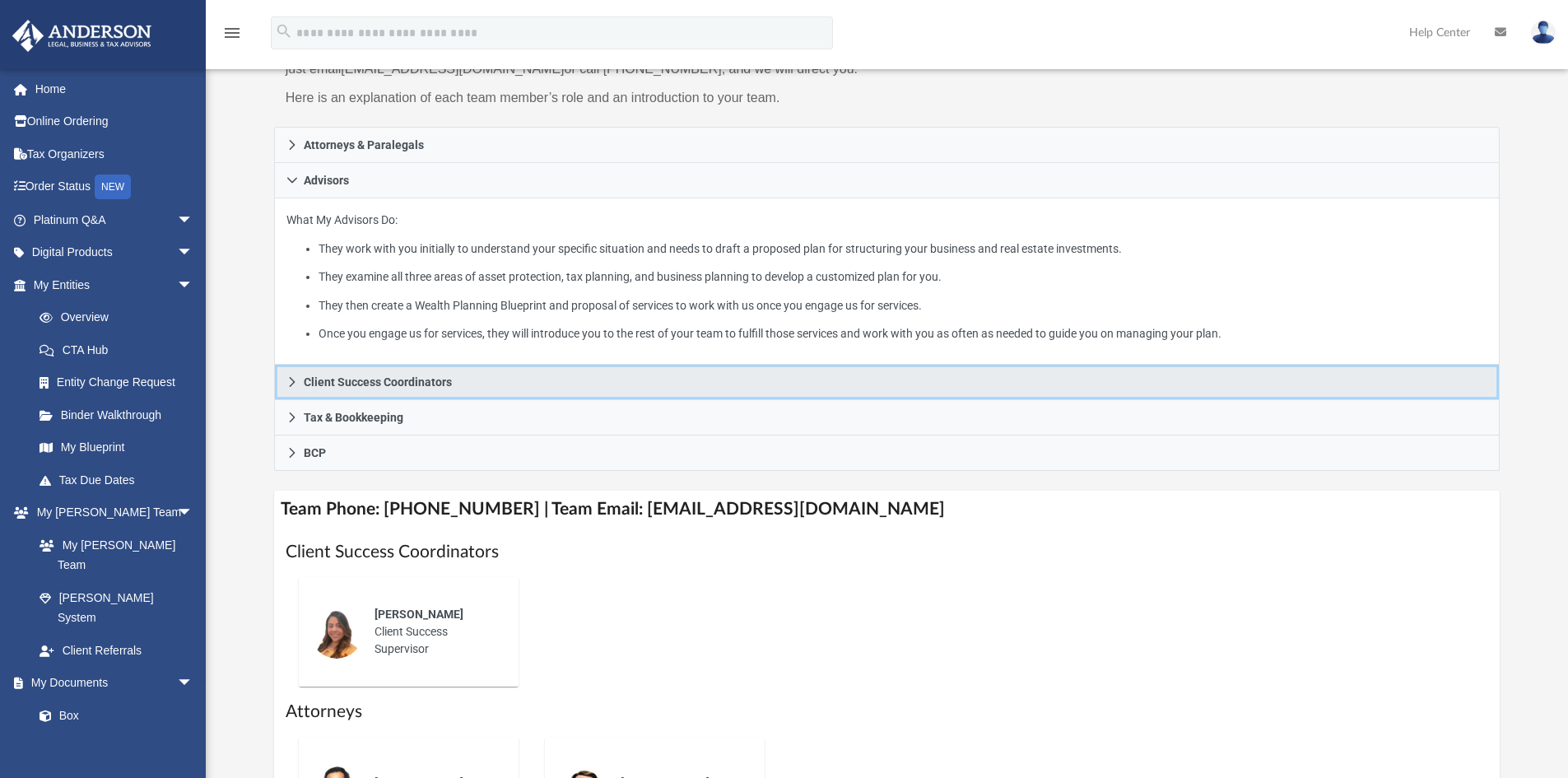
click at [399, 384] on span "Client Success Coordinators" at bounding box center [378, 382] width 148 height 12
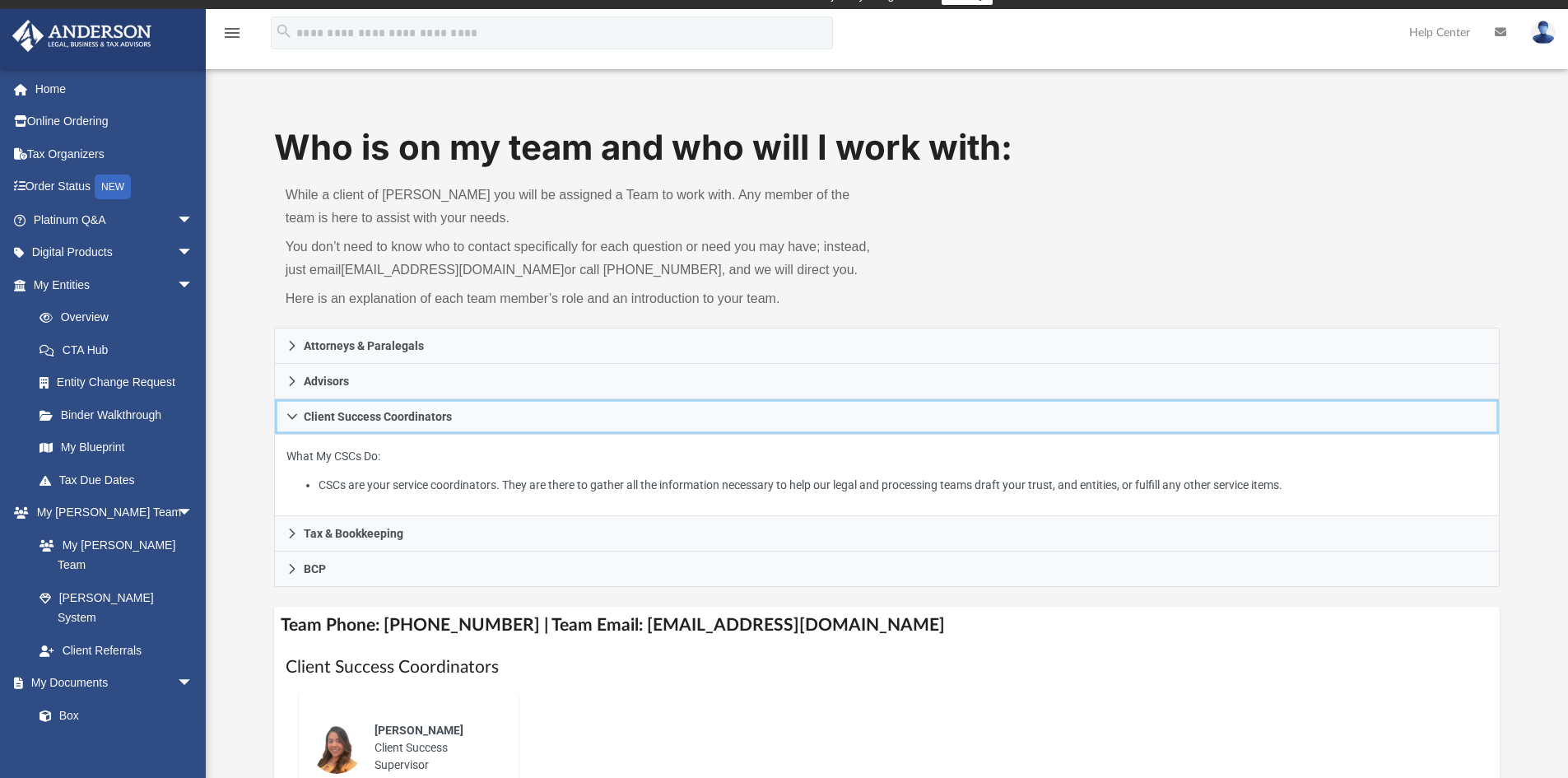
scroll to position [0, 0]
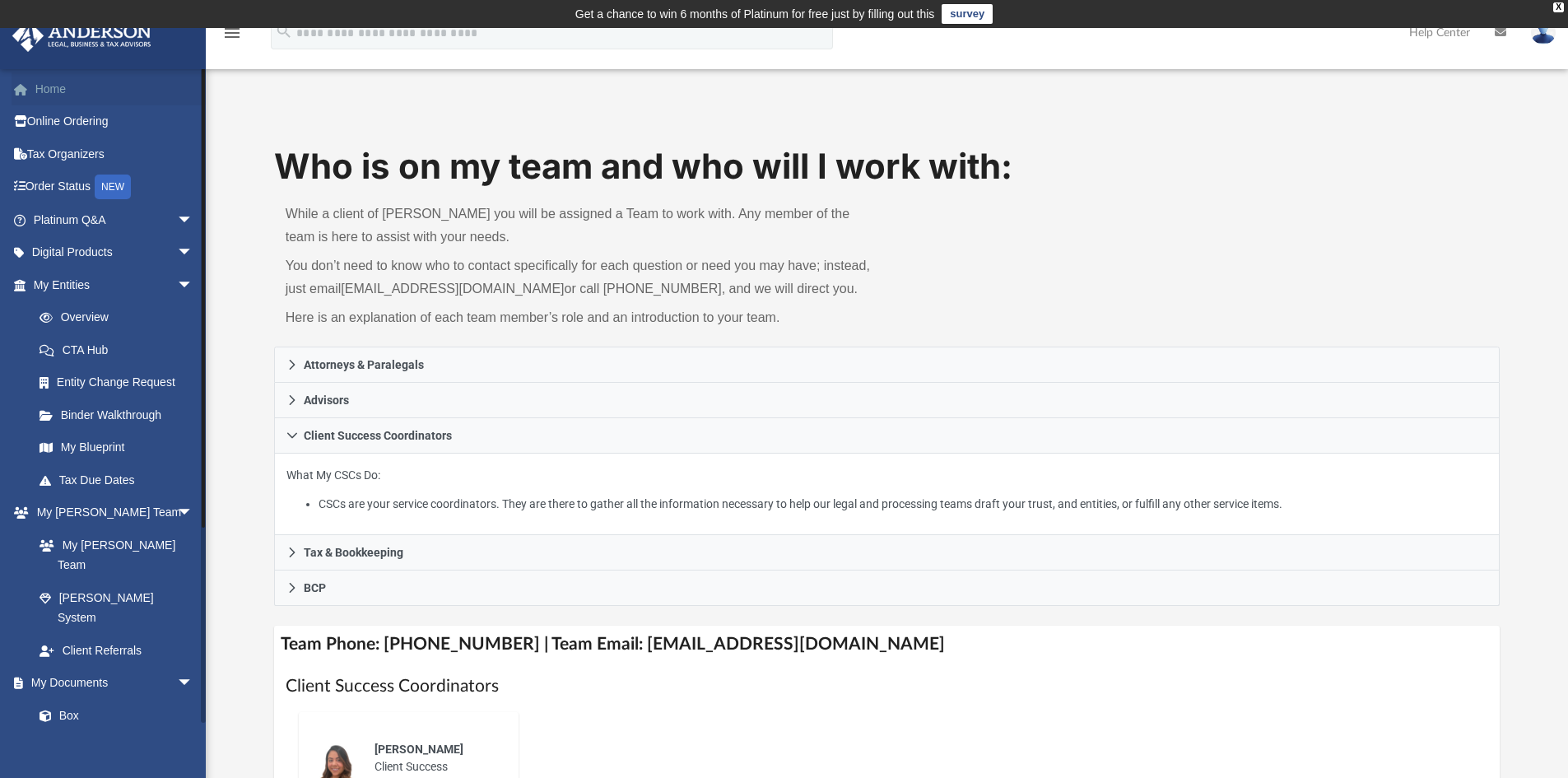
click at [53, 86] on link "Home" at bounding box center [115, 89] width 207 height 33
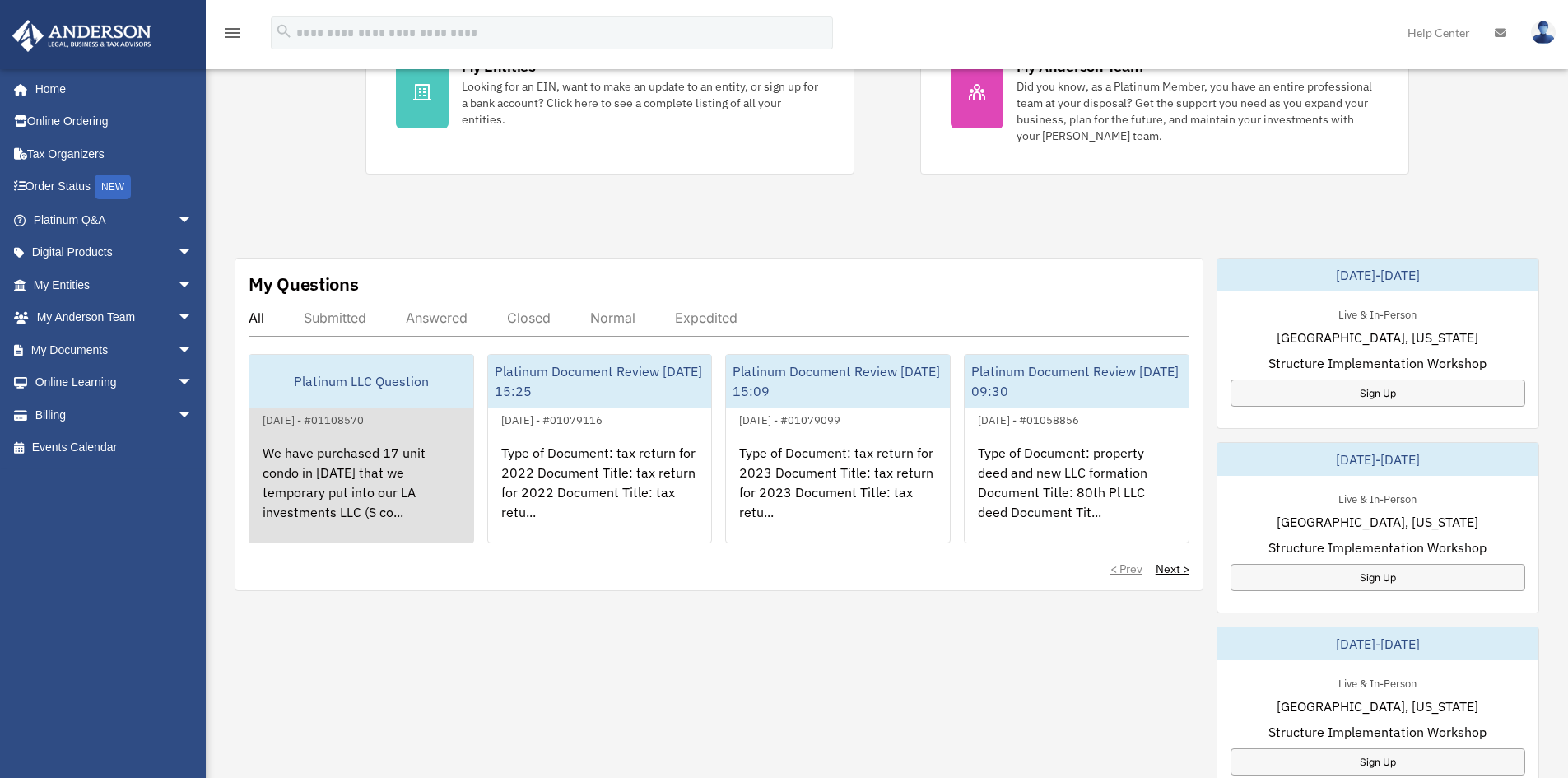
scroll to position [439, 0]
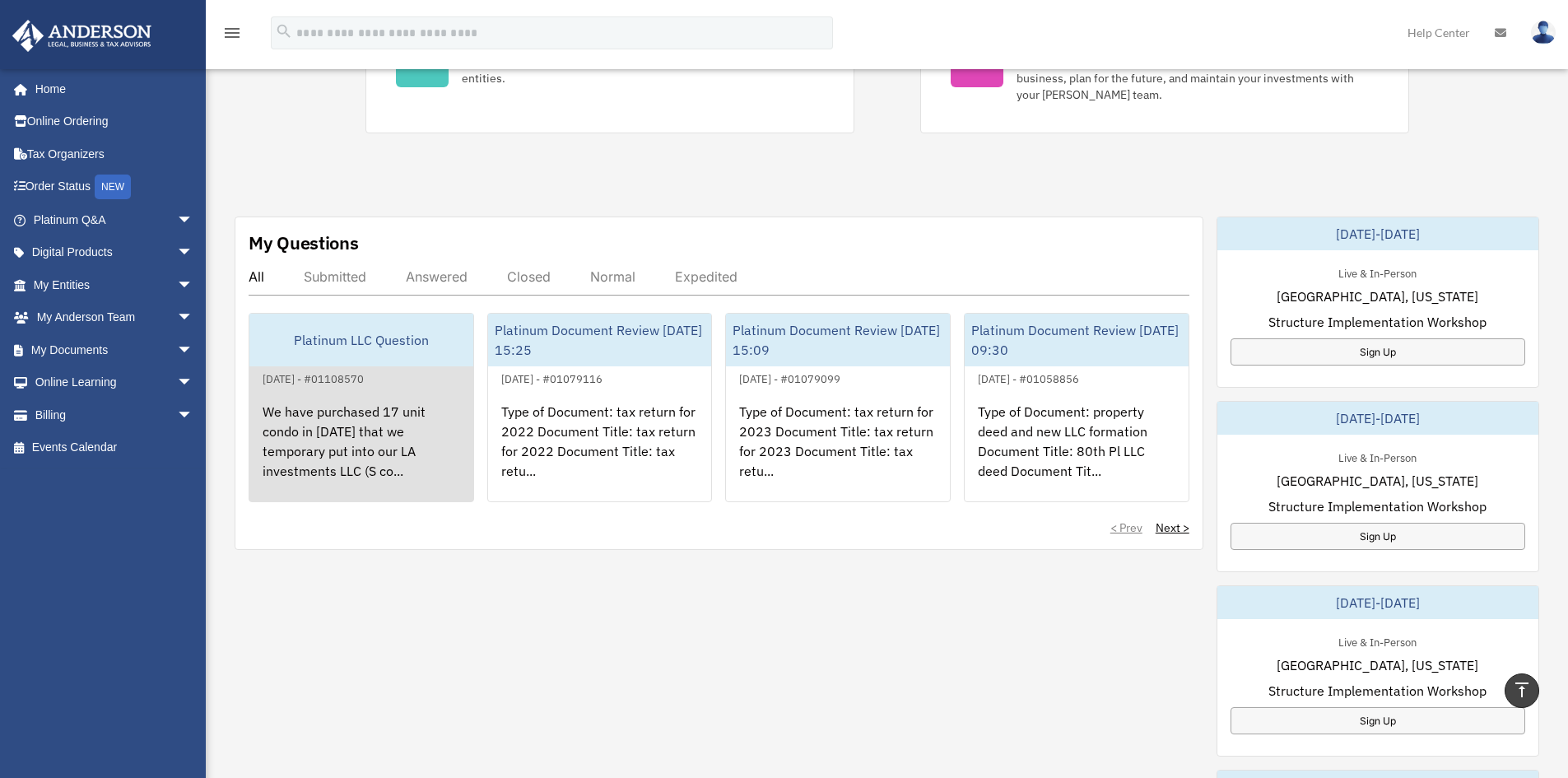
click at [389, 462] on div "We have purchased 17 unit condo in [DATE] that we temporary put into our LA inv…" at bounding box center [361, 453] width 224 height 128
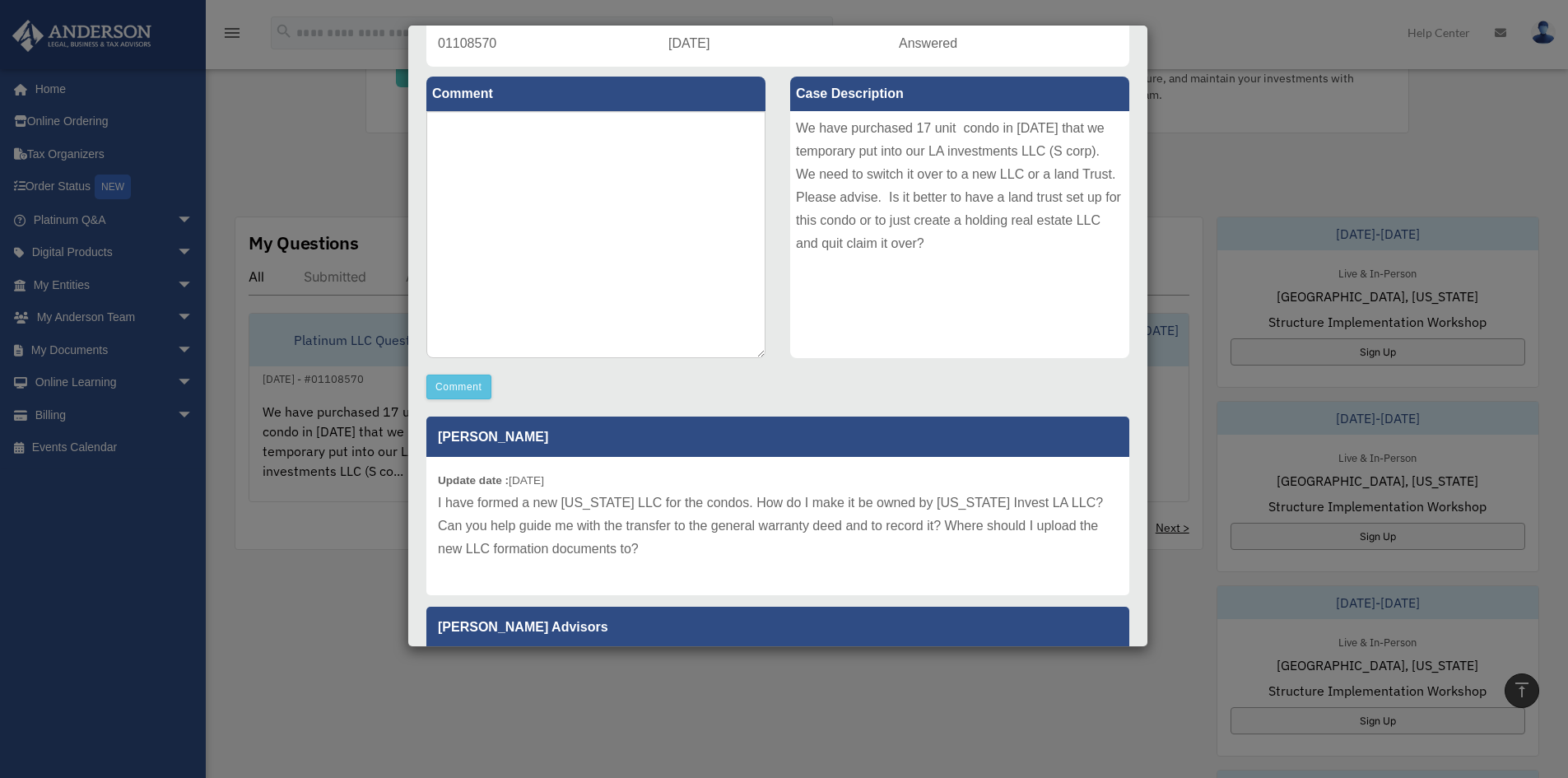
scroll to position [290, 0]
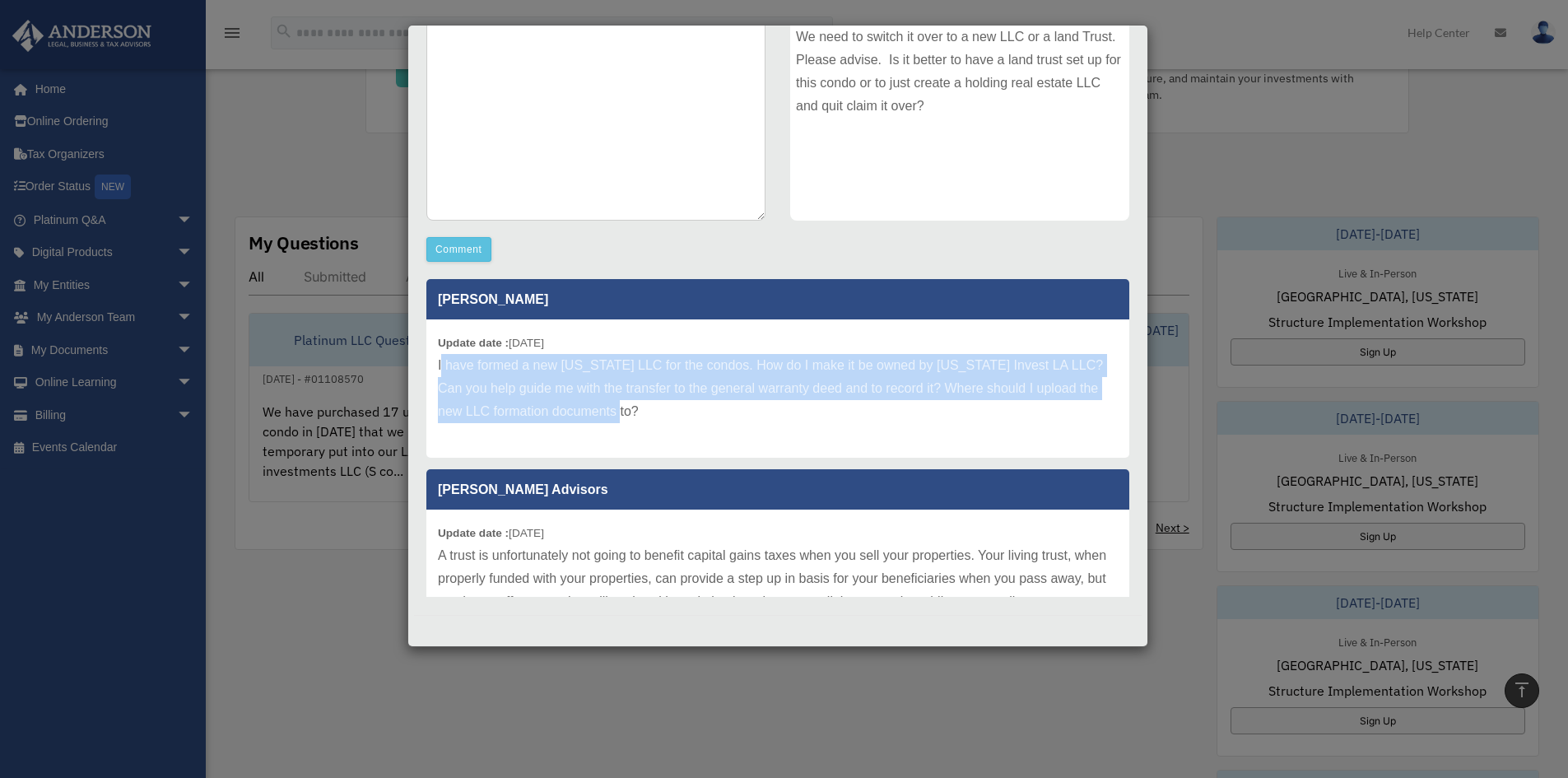
drag, startPoint x: 463, startPoint y: 366, endPoint x: 694, endPoint y: 415, distance: 236.1
click at [717, 415] on p "I have formed a new [US_STATE] LLC for the condos. How do I make it be owned by…" at bounding box center [778, 389] width 680 height 70
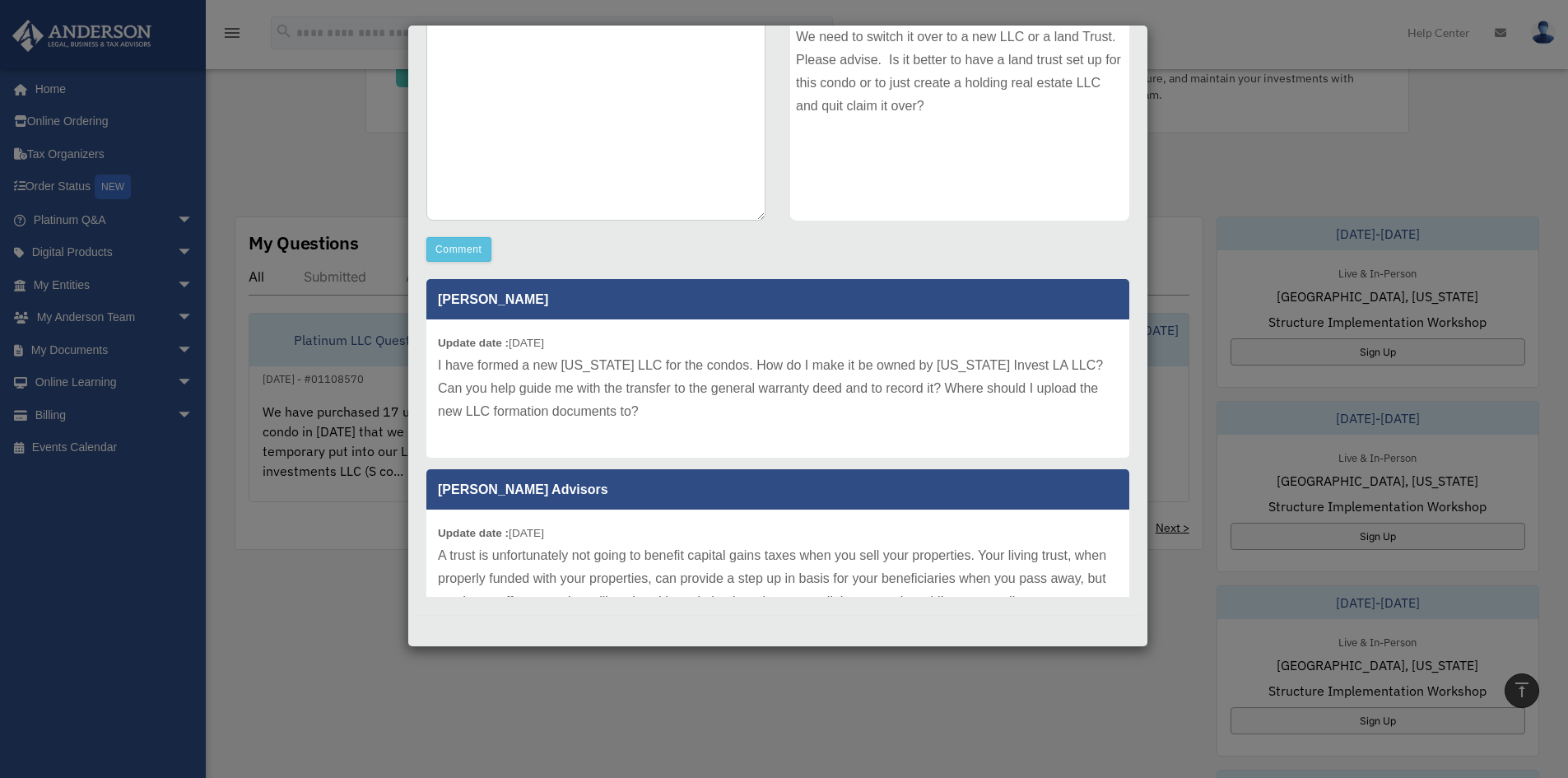
click at [435, 362] on div "Update date : [DATE] I have formed a new [US_STATE] LLC for the condos. How do …" at bounding box center [778, 388] width 703 height 138
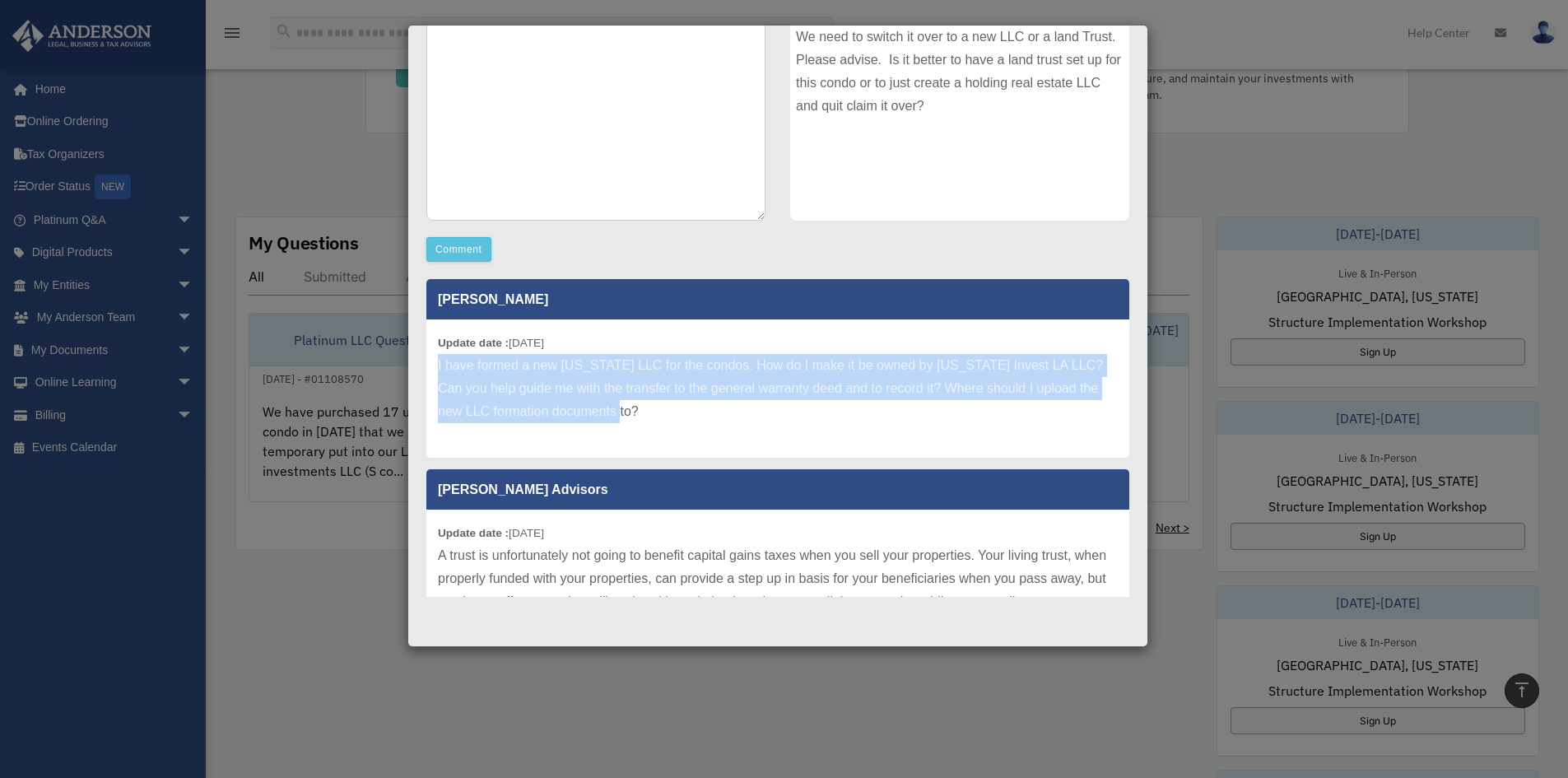
drag, startPoint x: 438, startPoint y: 360, endPoint x: 783, endPoint y: 411, distance: 348.7
click at [783, 411] on p "I have formed a new [US_STATE] LLC for the condos. How do I make it be owned by…" at bounding box center [778, 389] width 680 height 70
copy p "I have formed a new [US_STATE] LLC for the condos. How do I make it be owned by…"
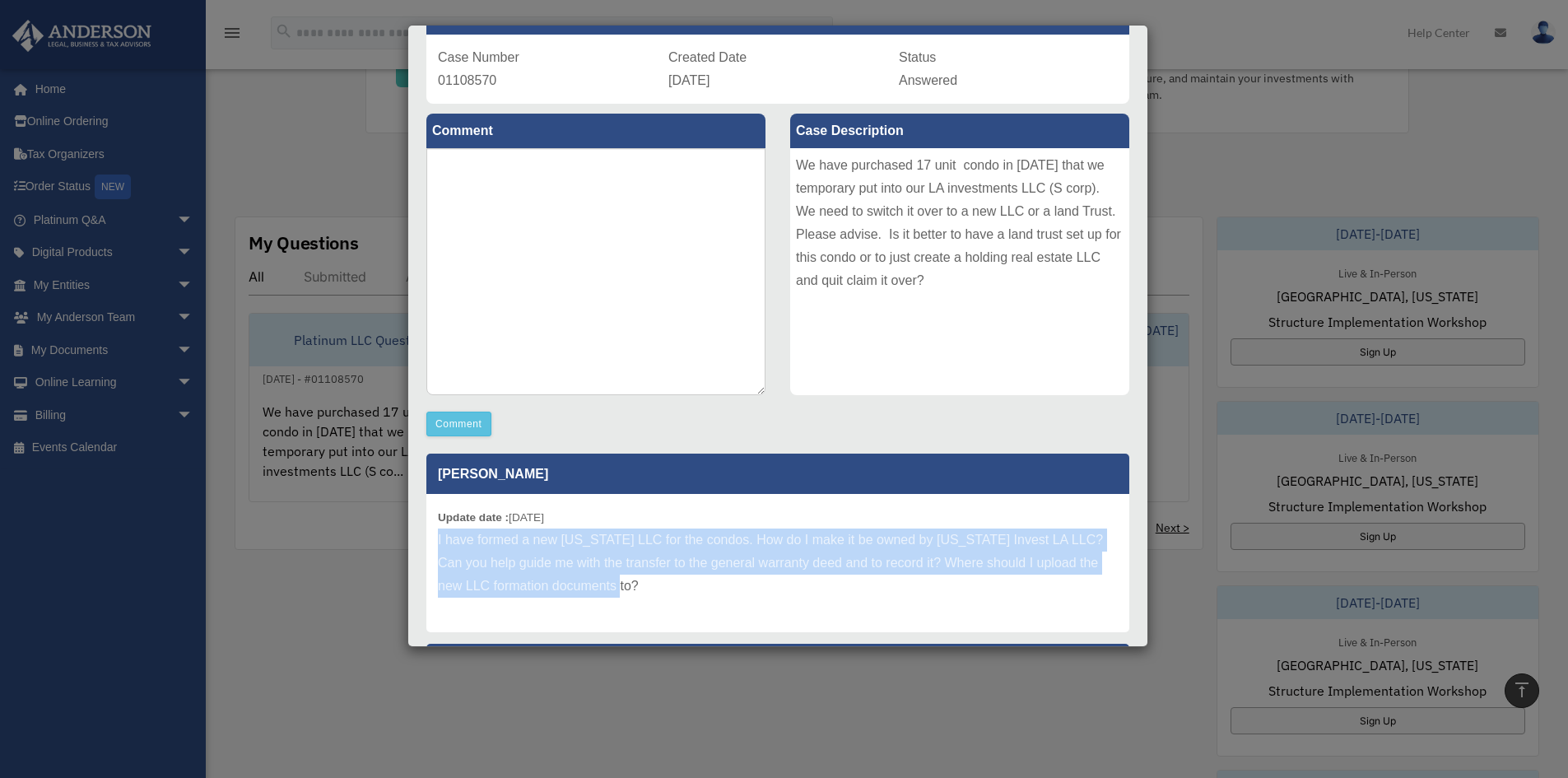
scroll to position [0, 0]
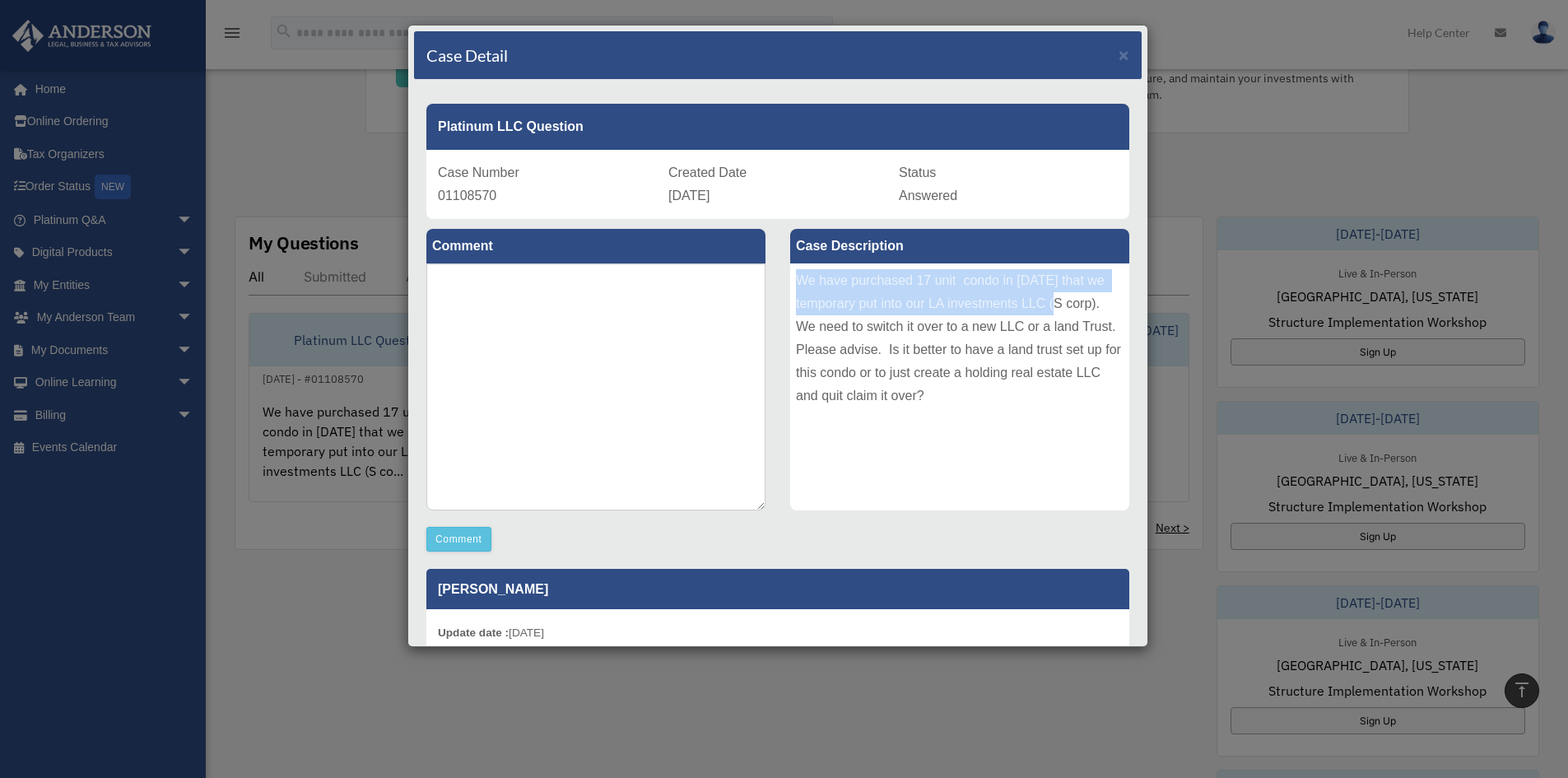
drag, startPoint x: 786, startPoint y: 276, endPoint x: 1059, endPoint y: 297, distance: 273.8
click at [1059, 297] on div "We have purchased 17 unit condo in [DATE] that we temporary put into our LA inv…" at bounding box center [960, 387] width 339 height 247
copy div "We have purchased 17 unit condo in [DATE] that we temporary put into our LA inv…"
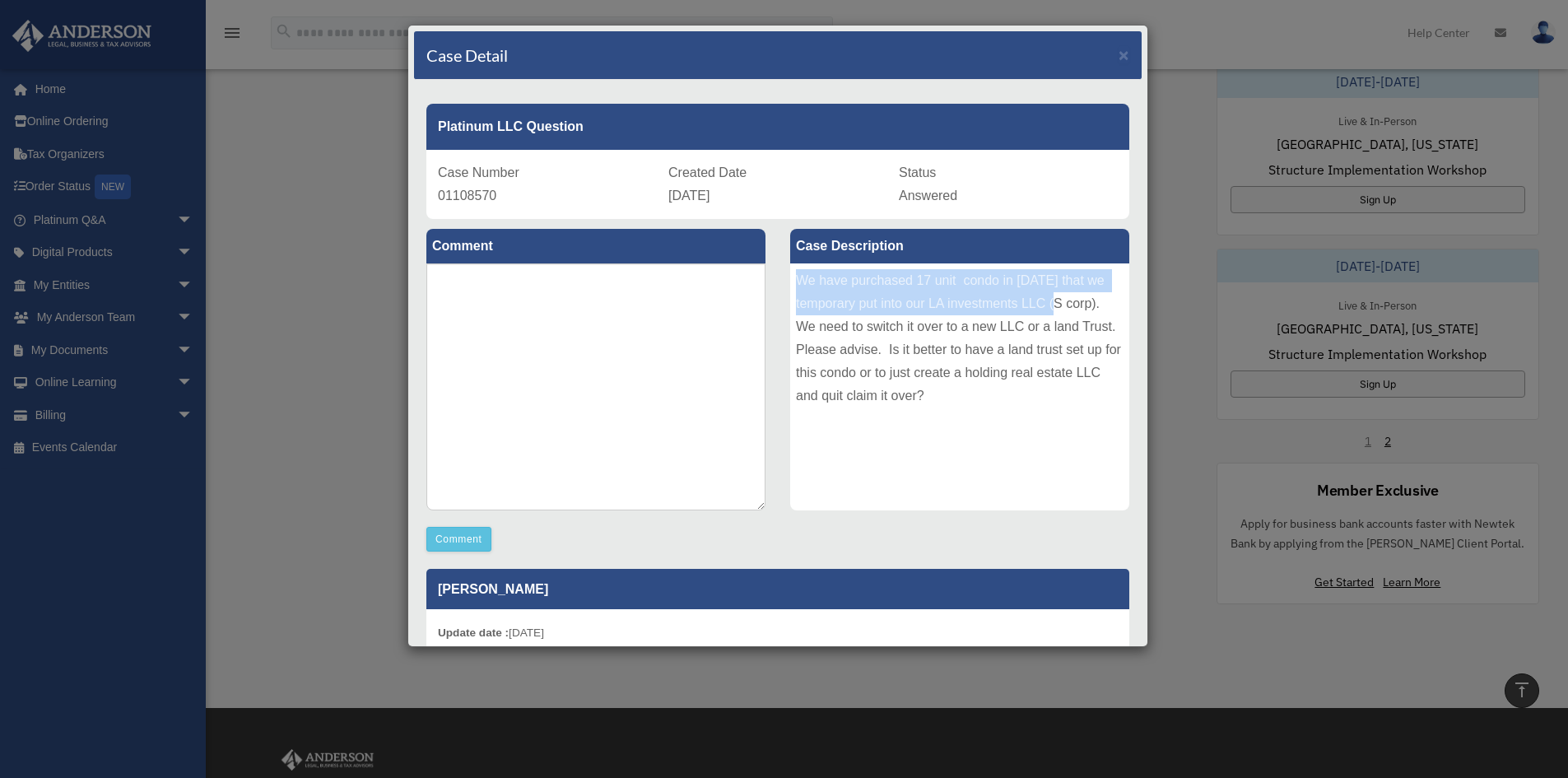
scroll to position [659, 0]
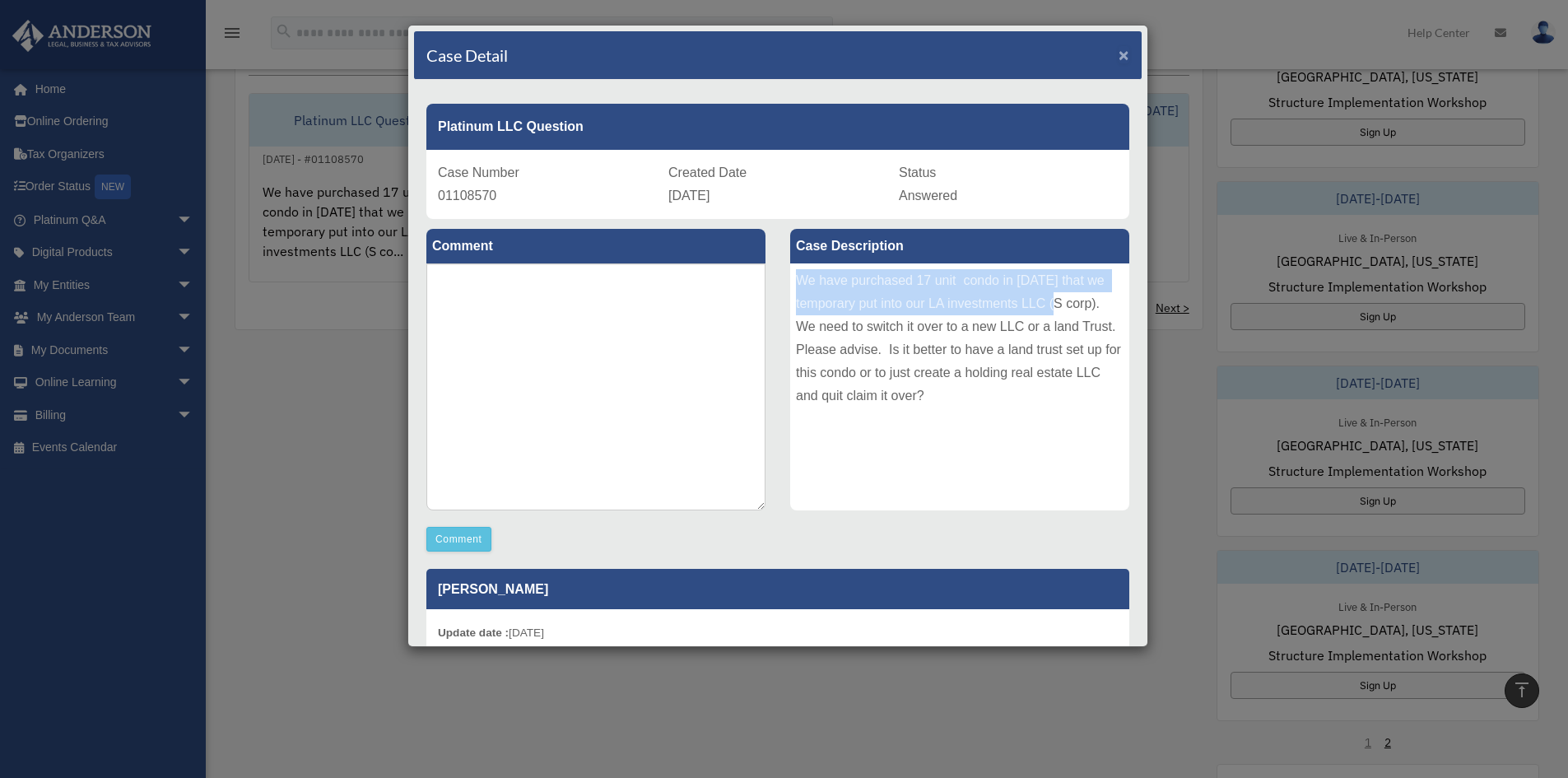
click at [1119, 53] on span "×" at bounding box center [1124, 54] width 11 height 19
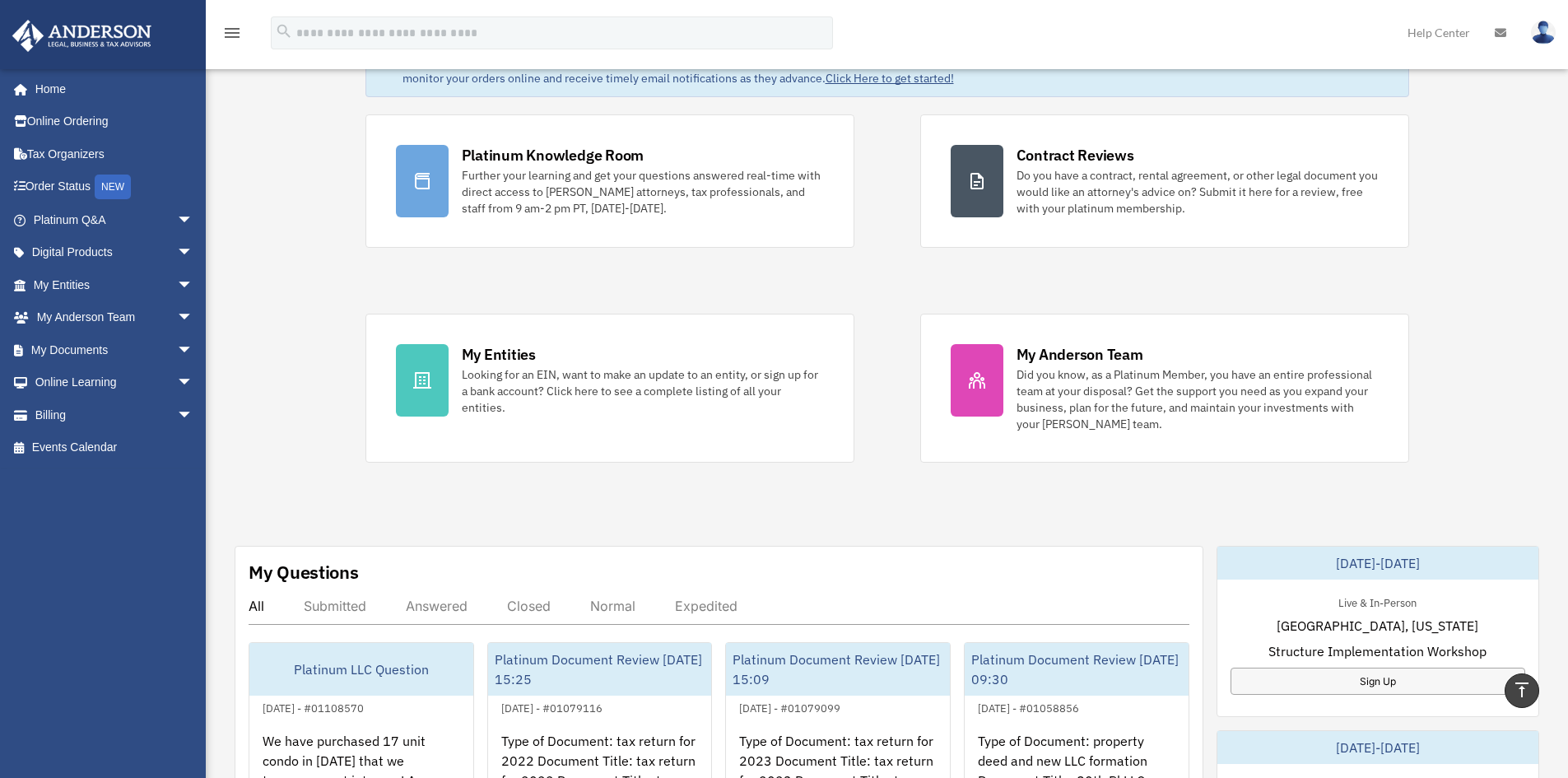
scroll to position [0, 0]
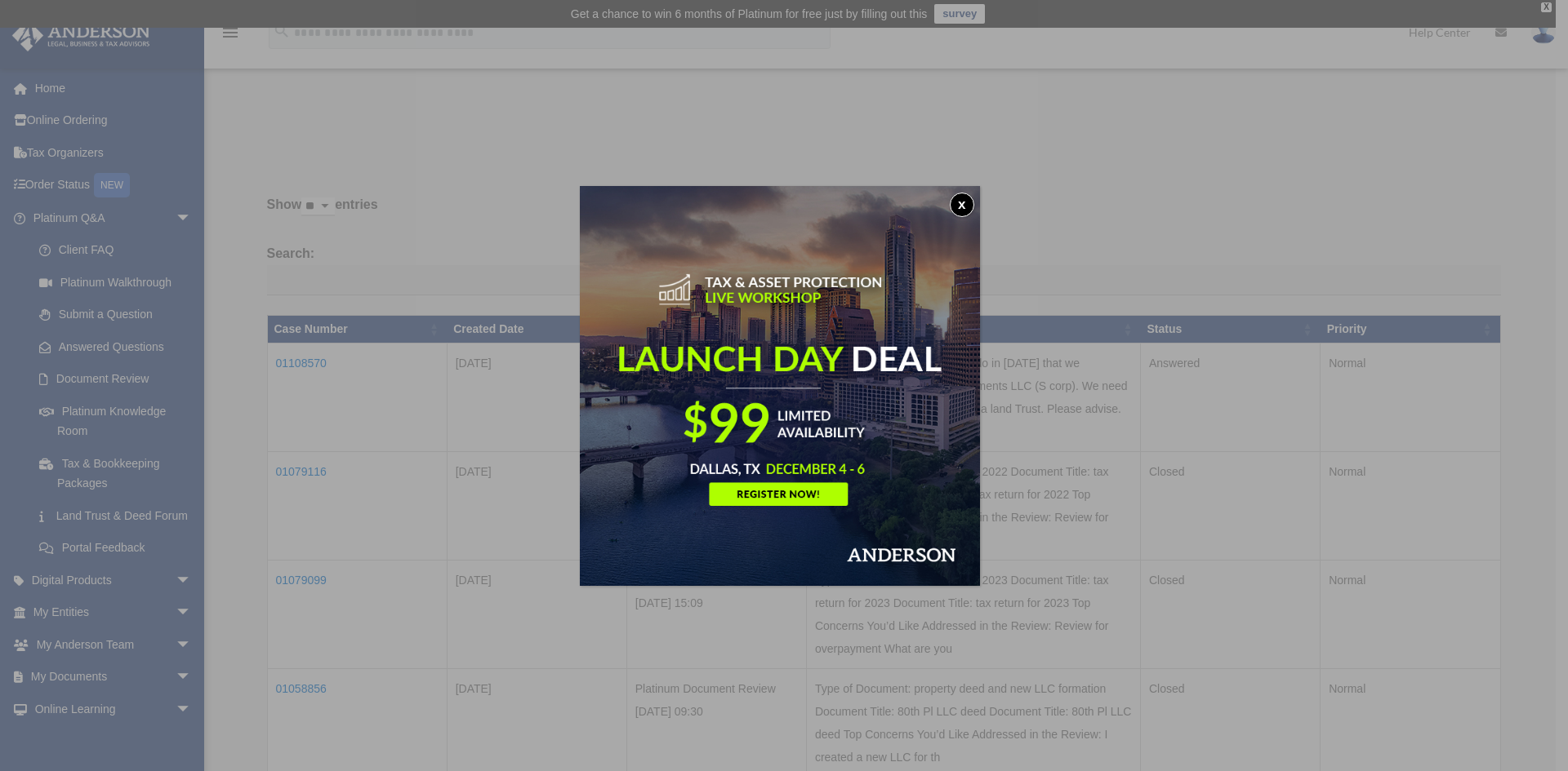
click at [974, 202] on button "x" at bounding box center [962, 204] width 24 height 24
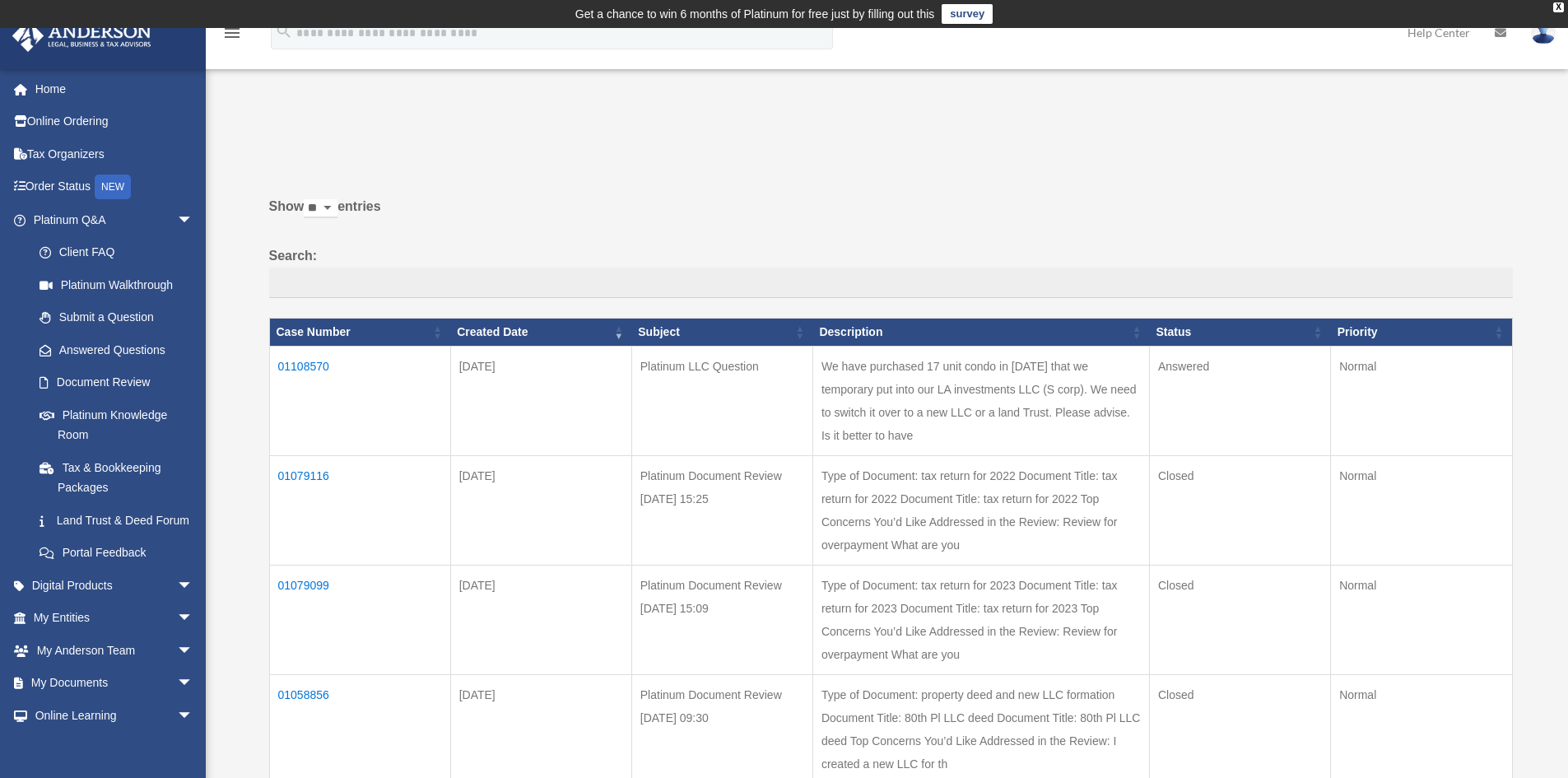
click at [295, 361] on td "01108570" at bounding box center [360, 401] width 181 height 110
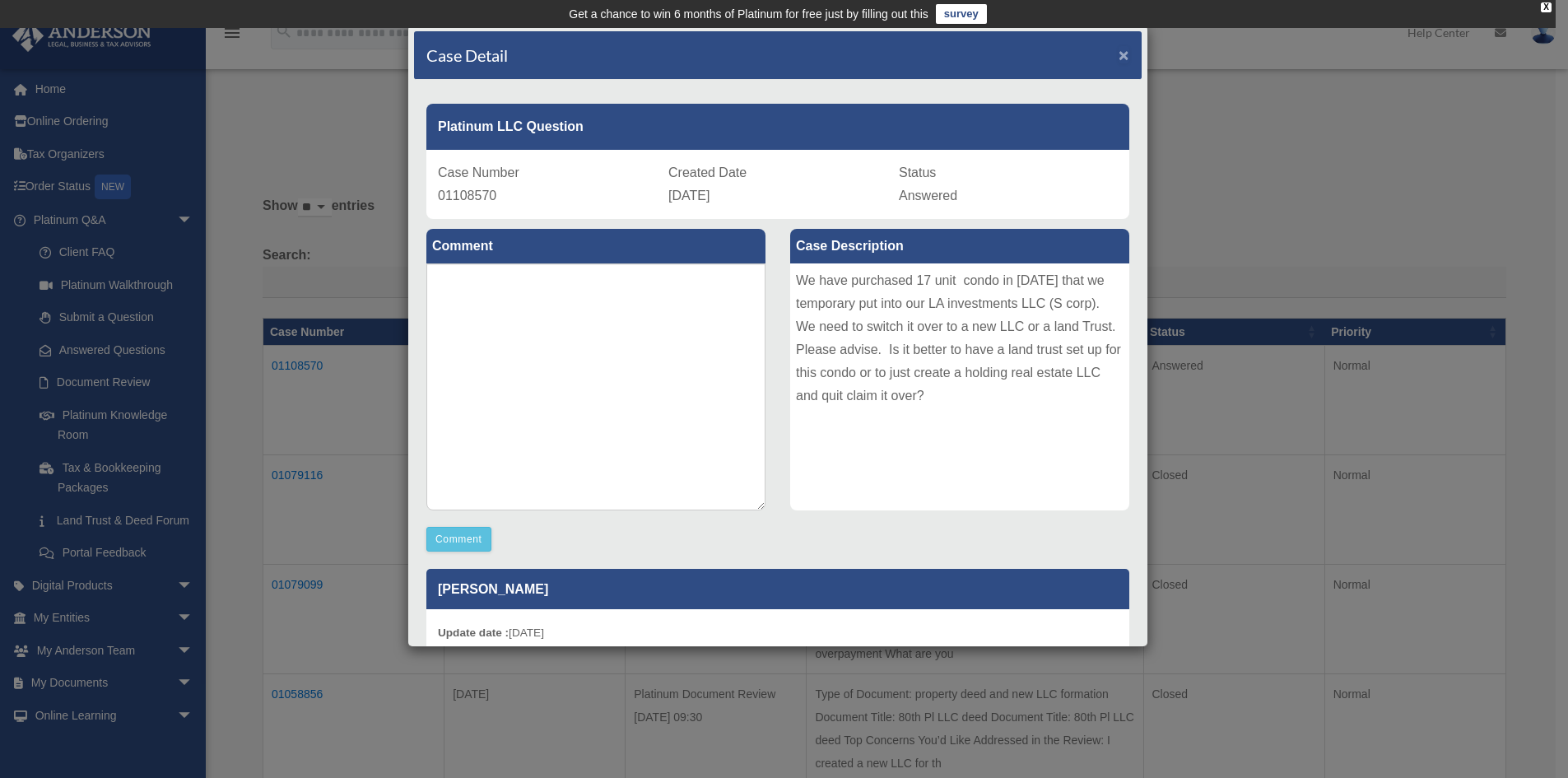
click at [1119, 56] on span "×" at bounding box center [1124, 54] width 11 height 19
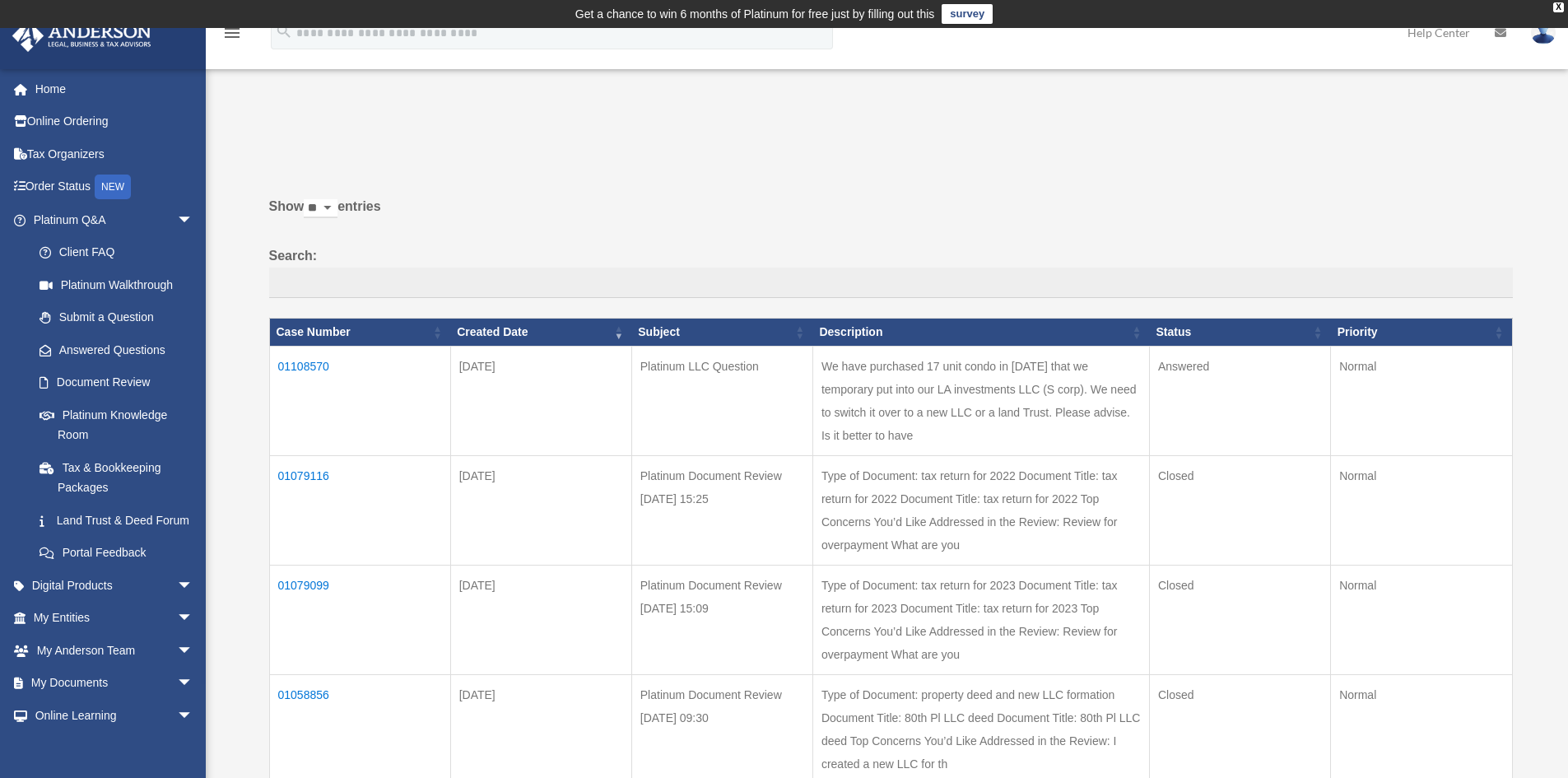
click at [304, 361] on td "01108570" at bounding box center [360, 401] width 181 height 110
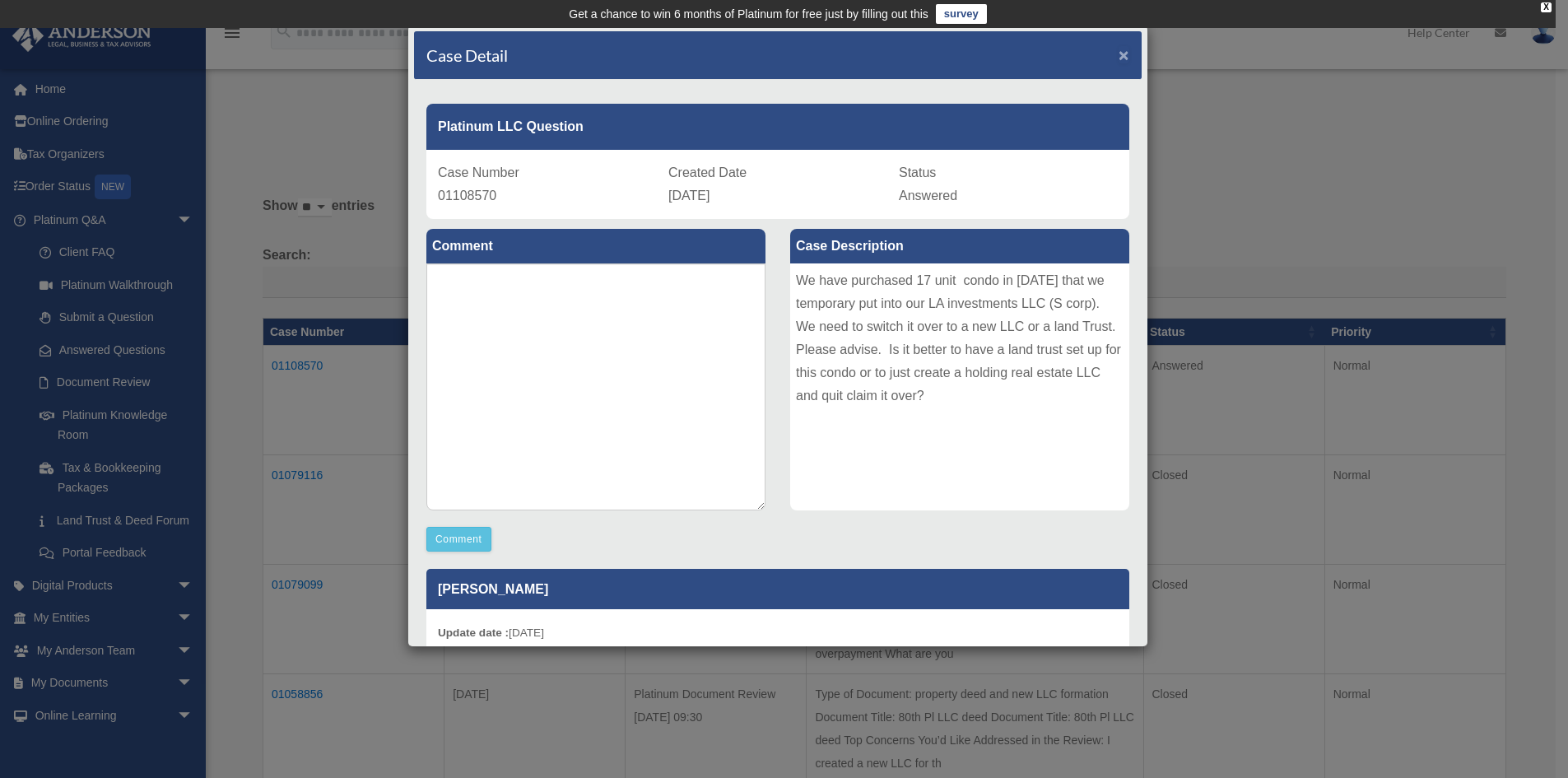
click at [1119, 51] on span "×" at bounding box center [1124, 54] width 11 height 19
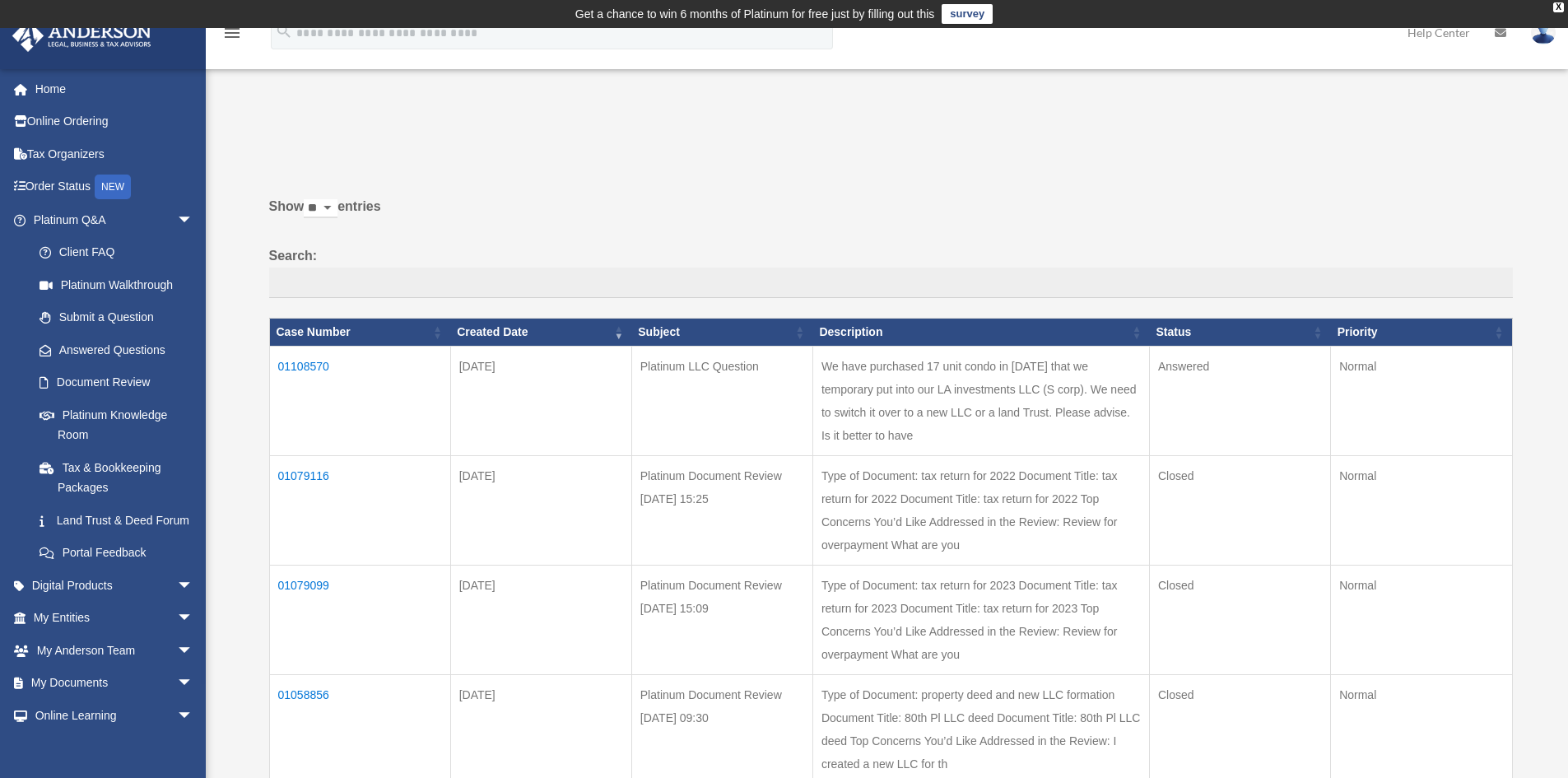
click at [1496, 32] on icon at bounding box center [1500, 33] width 12 height 12
click at [50, 88] on link "Home" at bounding box center [115, 89] width 207 height 33
